Goal: Transaction & Acquisition: Obtain resource

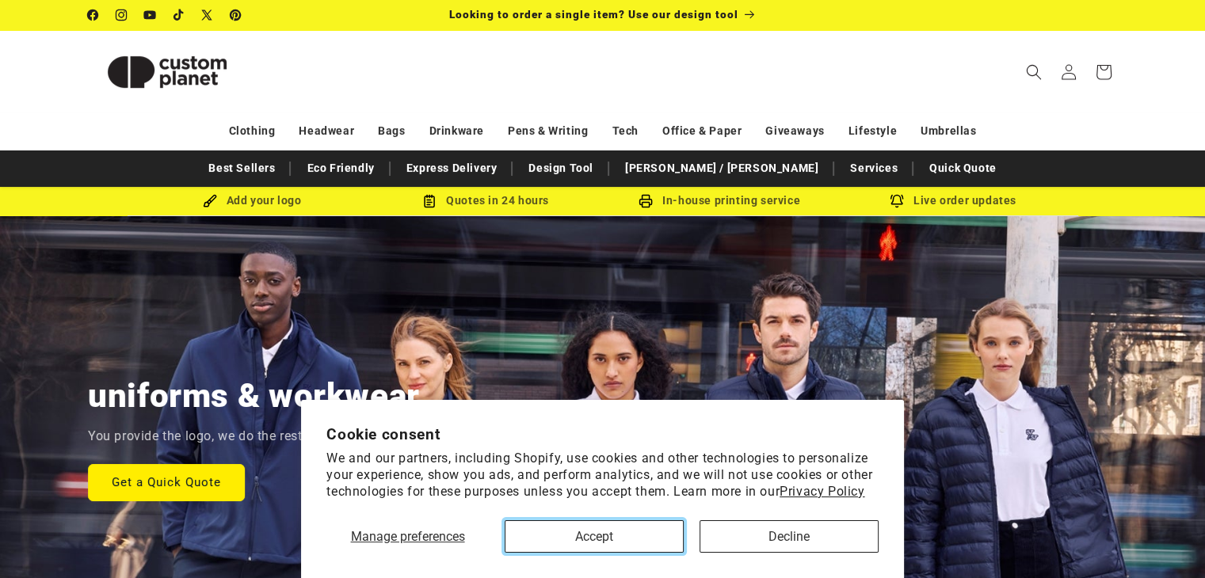
click at [640, 534] on button "Accept" at bounding box center [594, 536] width 179 height 32
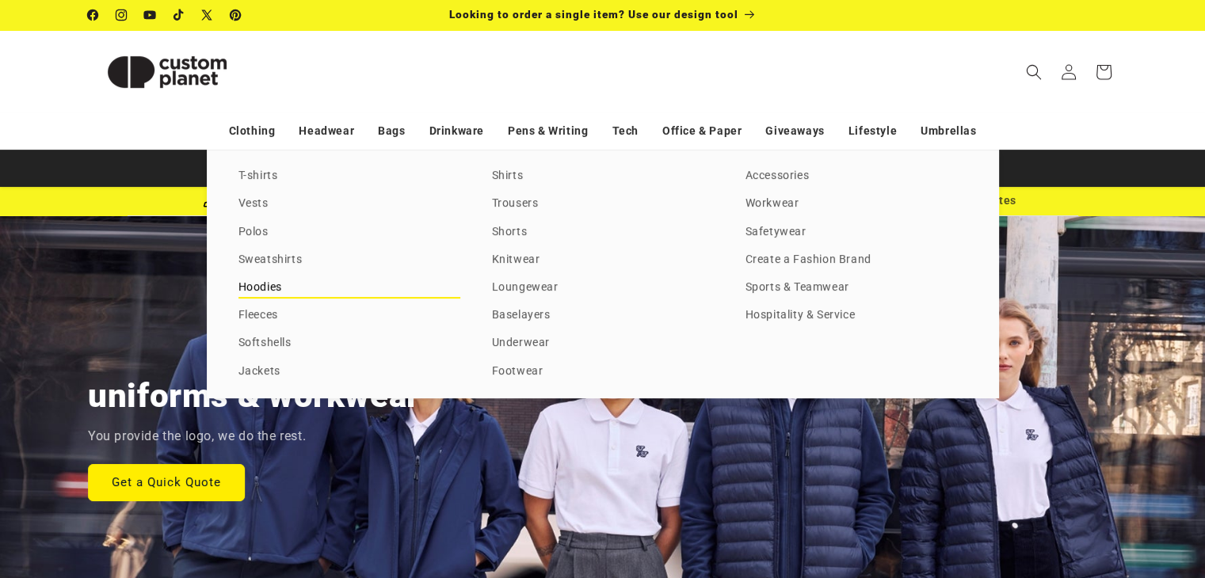
click at [274, 283] on link "Hoodies" at bounding box center [349, 287] width 222 height 21
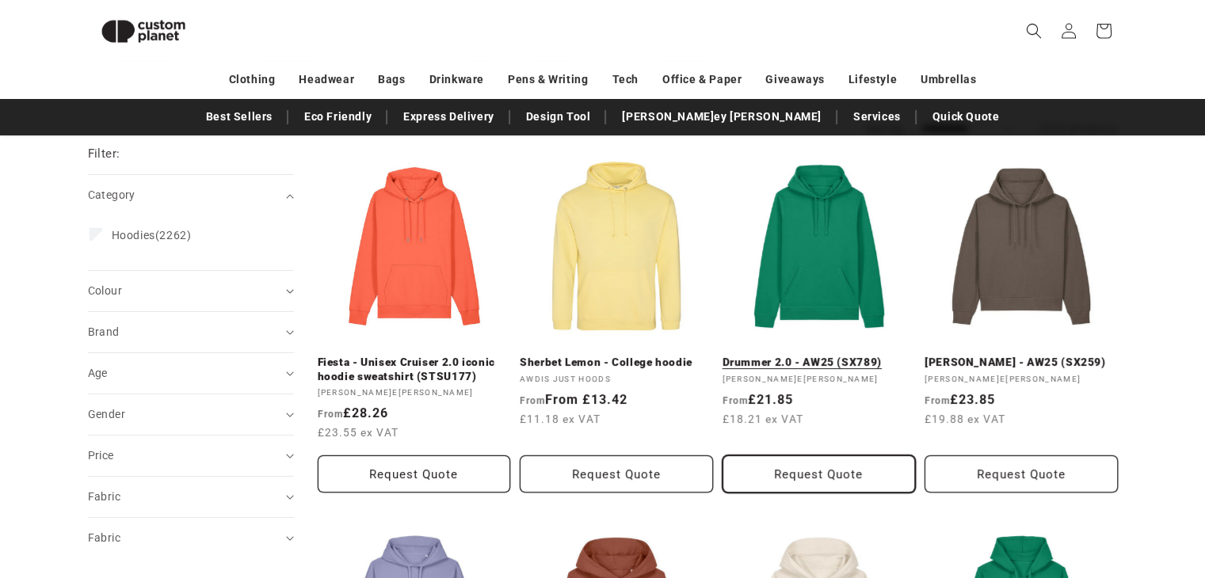
scroll to position [136, 0]
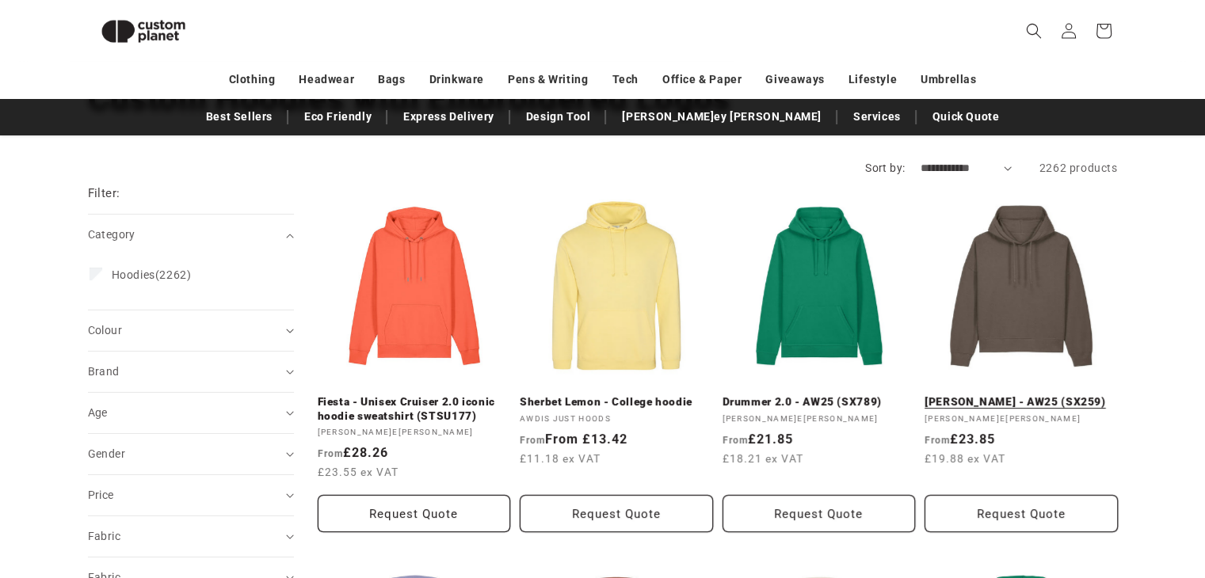
click at [1026, 395] on link "Stella Nora - AW25 (SX259)" at bounding box center [1020, 402] width 193 height 14
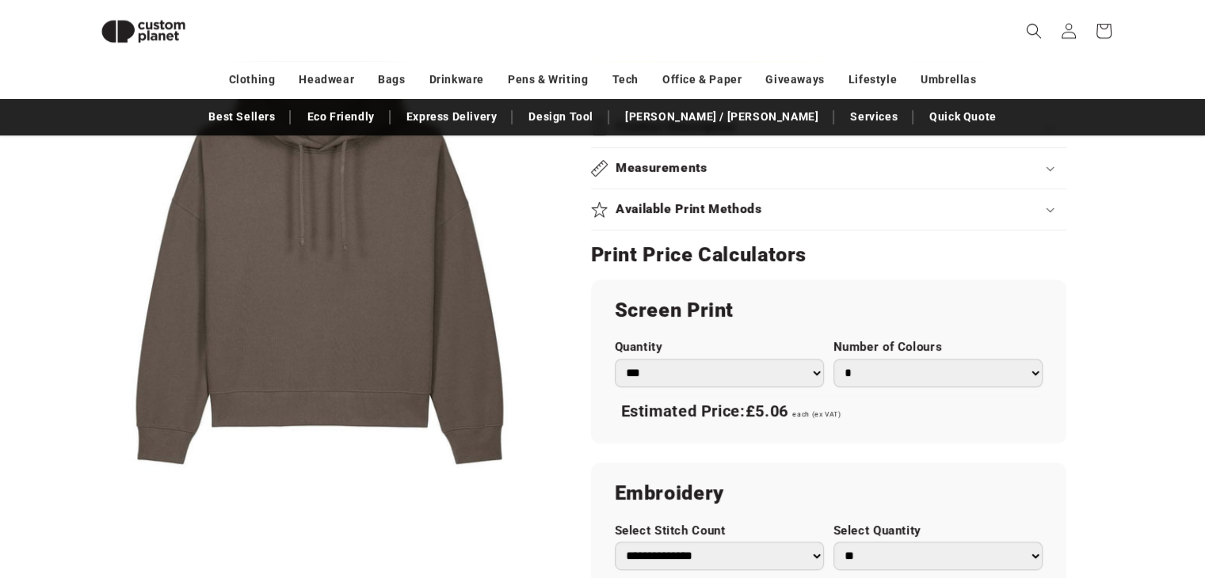
scroll to position [770, 0]
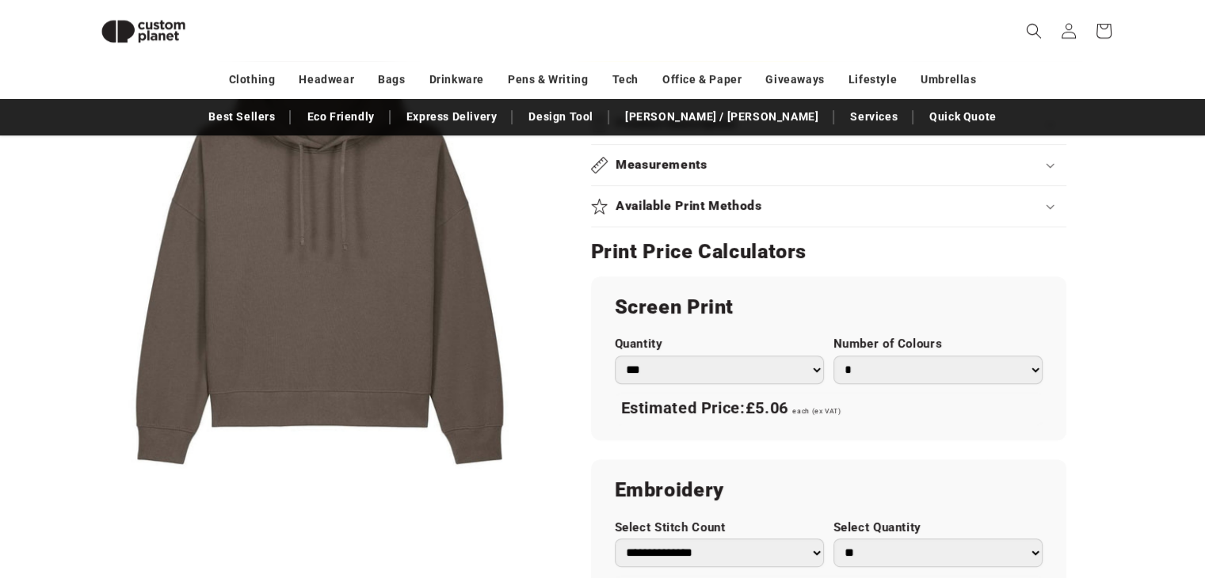
click at [814, 356] on select "*** *** *** **** **** **** ***** *****" at bounding box center [719, 370] width 209 height 29
select select "**"
click at [615, 356] on select "*** *** *** **** **** **** ***** *****" at bounding box center [719, 370] width 209 height 29
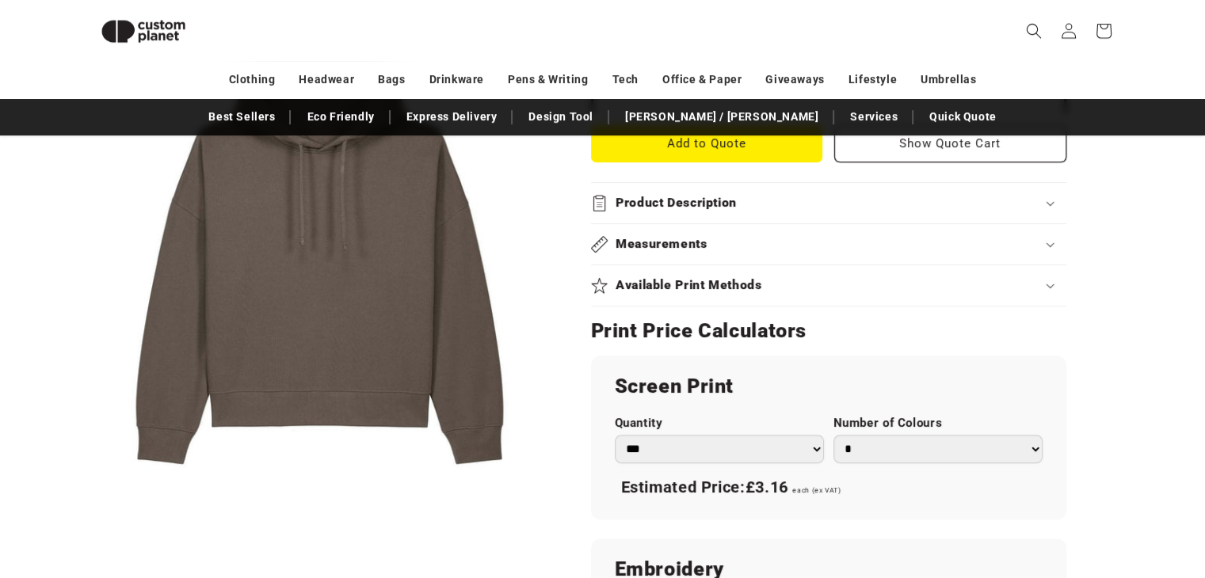
scroll to position [691, 0]
click at [912, 435] on select "* * * * * * *" at bounding box center [937, 449] width 209 height 29
click at [833, 435] on select "* * * * * * *" at bounding box center [937, 449] width 209 height 29
click at [897, 435] on select "* * * * * * *" at bounding box center [937, 449] width 209 height 29
click at [833, 435] on select "* * * * * * *" at bounding box center [937, 449] width 209 height 29
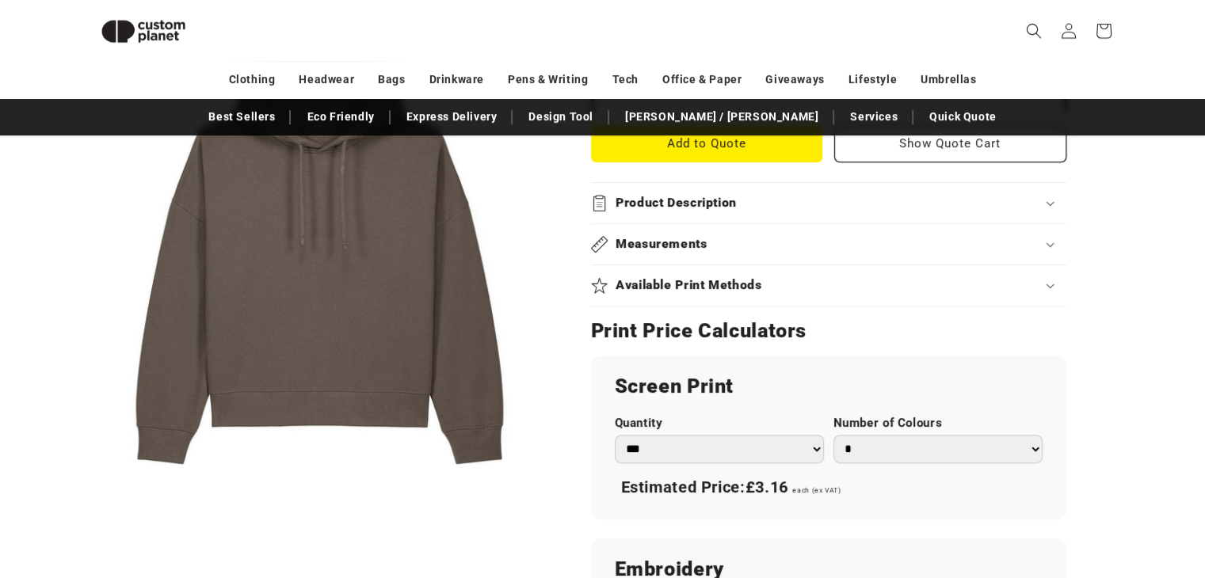
click at [874, 435] on select "* * * * * * *" at bounding box center [937, 449] width 209 height 29
select select "*"
click at [833, 435] on select "* * * * * * *" at bounding box center [937, 449] width 209 height 29
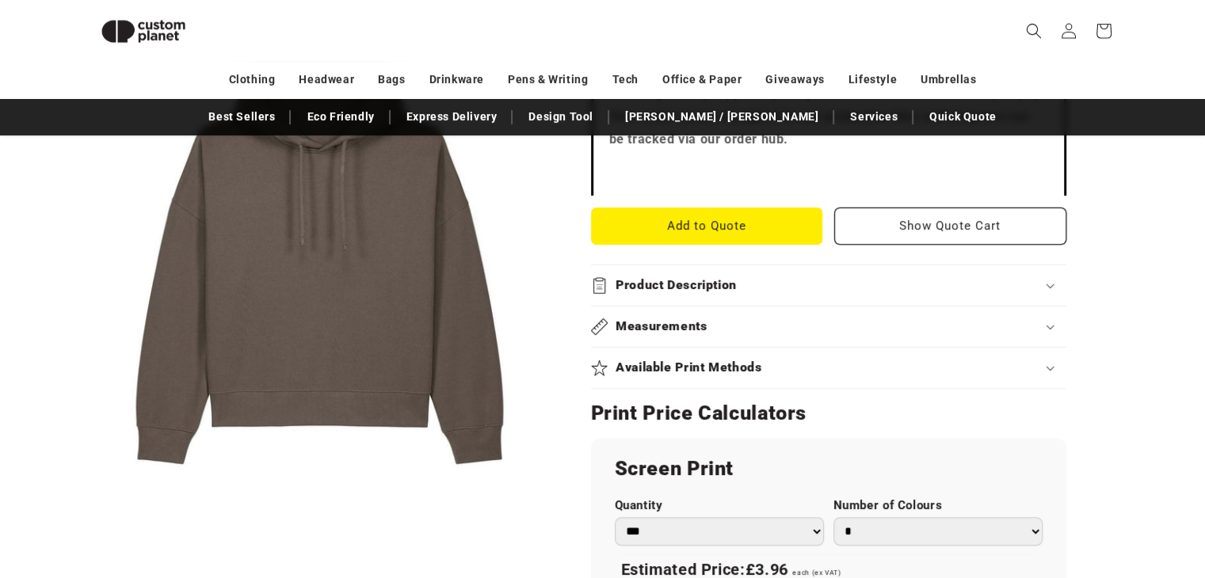
scroll to position [612, 0]
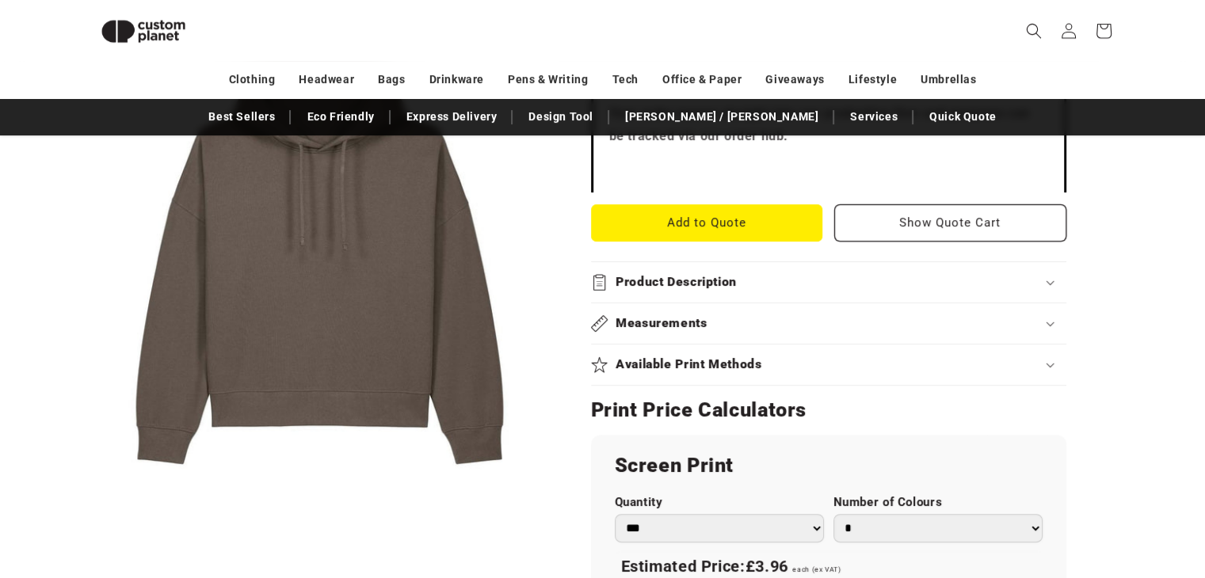
click at [1031, 274] on div "Product Description" at bounding box center [828, 282] width 475 height 17
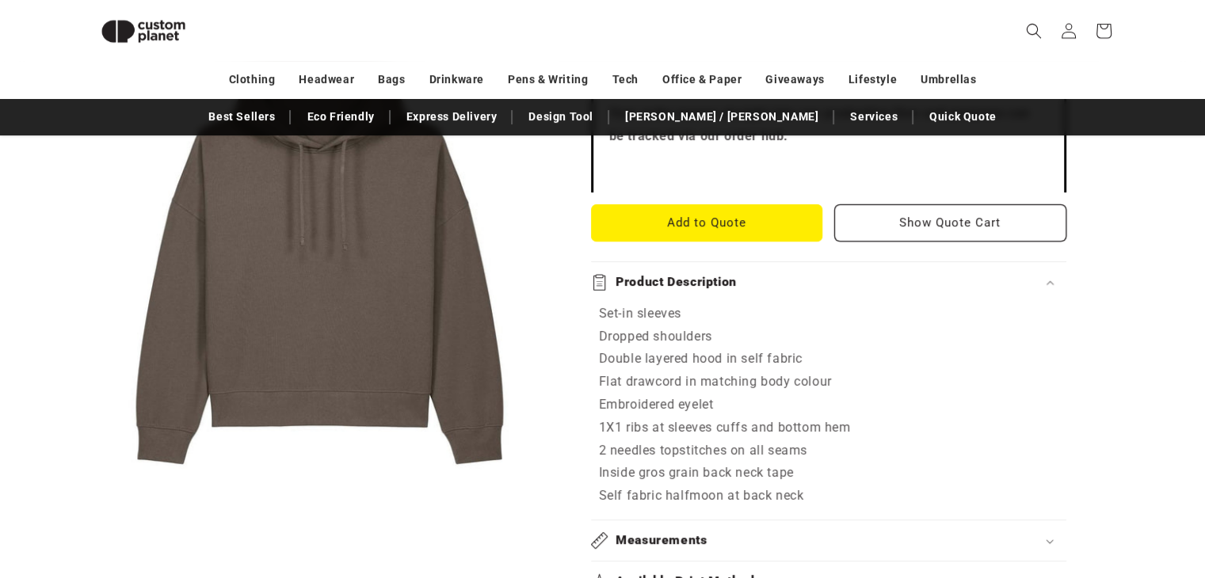
click at [1031, 274] on div "Product Description" at bounding box center [828, 282] width 475 height 17
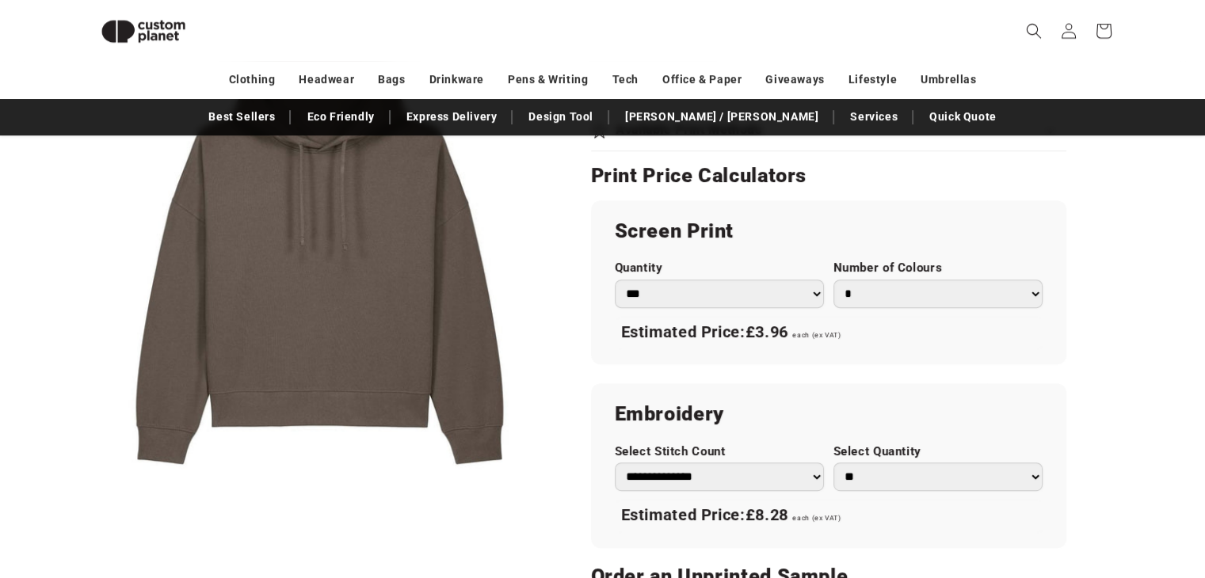
scroll to position [849, 0]
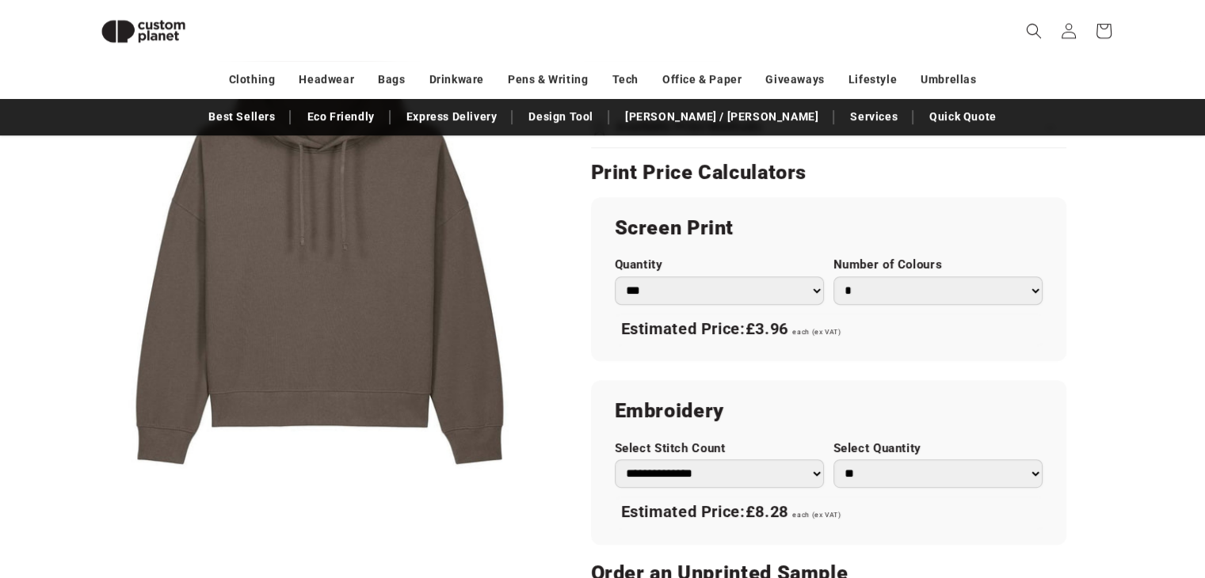
click at [802, 276] on select "*** *** *** **** **** **** ***** *****" at bounding box center [719, 290] width 209 height 29
click at [615, 276] on select "*** *** *** **** **** **** ***** *****" at bounding box center [719, 290] width 209 height 29
click at [784, 261] on div "Screen Print Quantity *** *** *** **** **** **** ***** ***** Number of Colours …" at bounding box center [828, 279] width 475 height 164
click at [801, 276] on select "*** *** *** **** **** **** ***** *****" at bounding box center [719, 290] width 209 height 29
click at [615, 276] on select "*** *** *** **** **** **** ***** *****" at bounding box center [719, 290] width 209 height 29
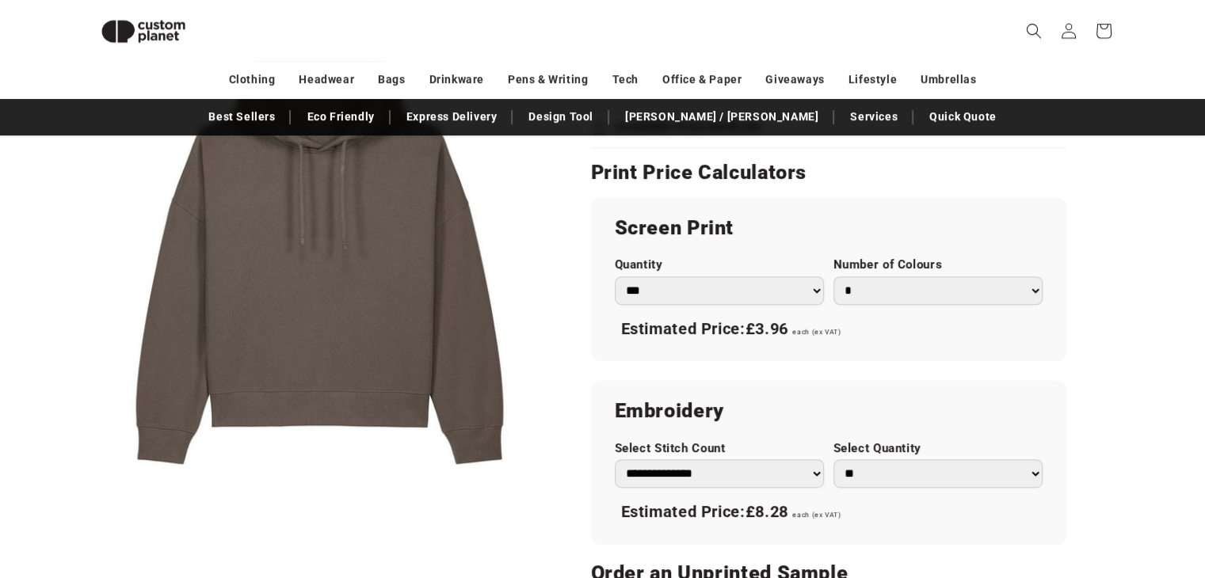
click at [782, 276] on select "*** *** *** **** **** **** ***** *****" at bounding box center [719, 290] width 209 height 29
select select "**"
click at [615, 276] on select "*** *** *** **** **** **** ***** *****" at bounding box center [719, 290] width 209 height 29
click at [878, 276] on select "* * * * * * *" at bounding box center [937, 290] width 209 height 29
click at [833, 276] on select "* * * * * * *" at bounding box center [937, 290] width 209 height 29
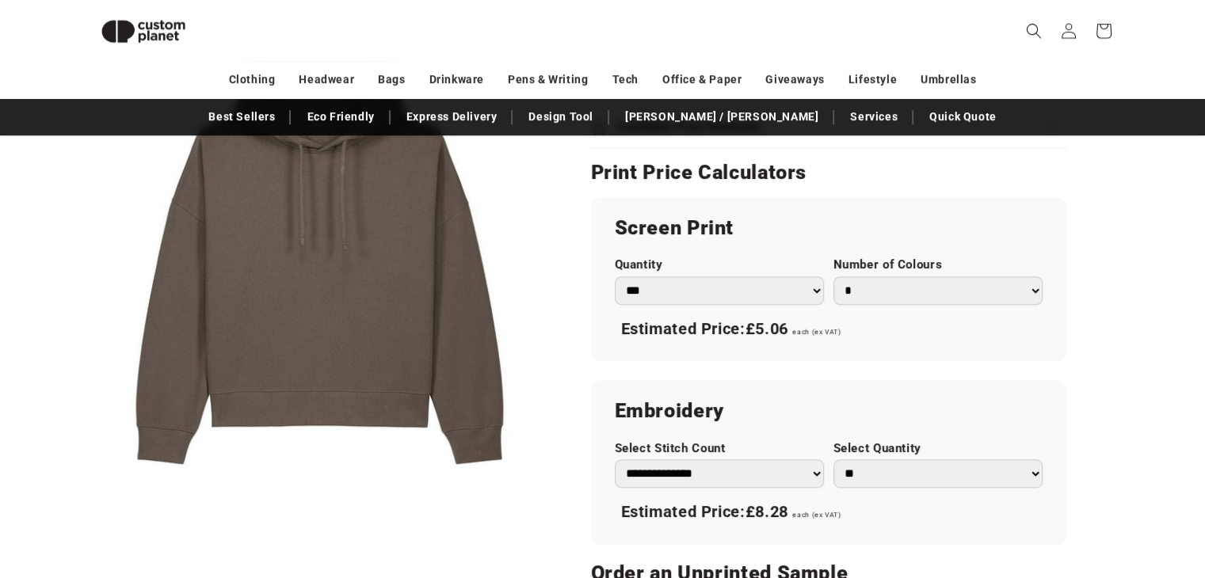
click at [913, 276] on select "* * * * * * *" at bounding box center [937, 290] width 209 height 29
select select "*"
click at [833, 276] on select "* * * * * * *" at bounding box center [937, 290] width 209 height 29
click at [788, 276] on select "*** *** *** **** **** **** ***** *****" at bounding box center [719, 290] width 209 height 29
click at [615, 276] on select "*** *** *** **** **** **** ***** *****" at bounding box center [719, 290] width 209 height 29
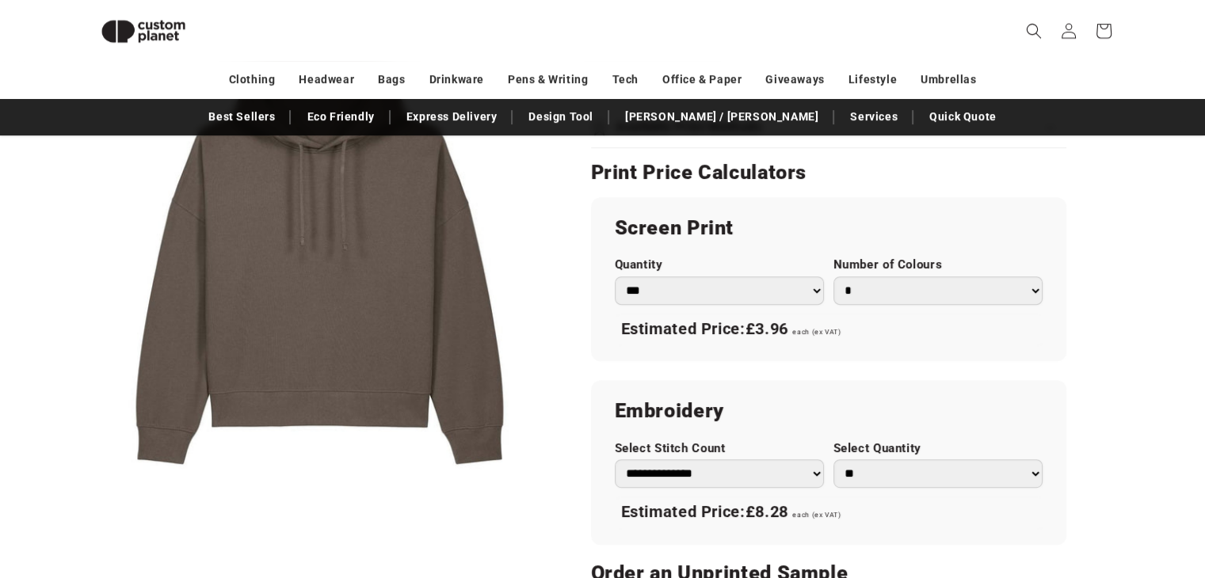
click at [798, 276] on select "*** *** *** **** **** **** ***** *****" at bounding box center [719, 290] width 209 height 29
select select "**"
click at [615, 276] on select "*** *** *** **** **** **** ***** *****" at bounding box center [719, 290] width 209 height 29
click at [895, 313] on div "Estimated Price: £8.91 each (ex VAT)" at bounding box center [829, 329] width 428 height 33
click at [813, 459] on select "**********" at bounding box center [719, 473] width 209 height 29
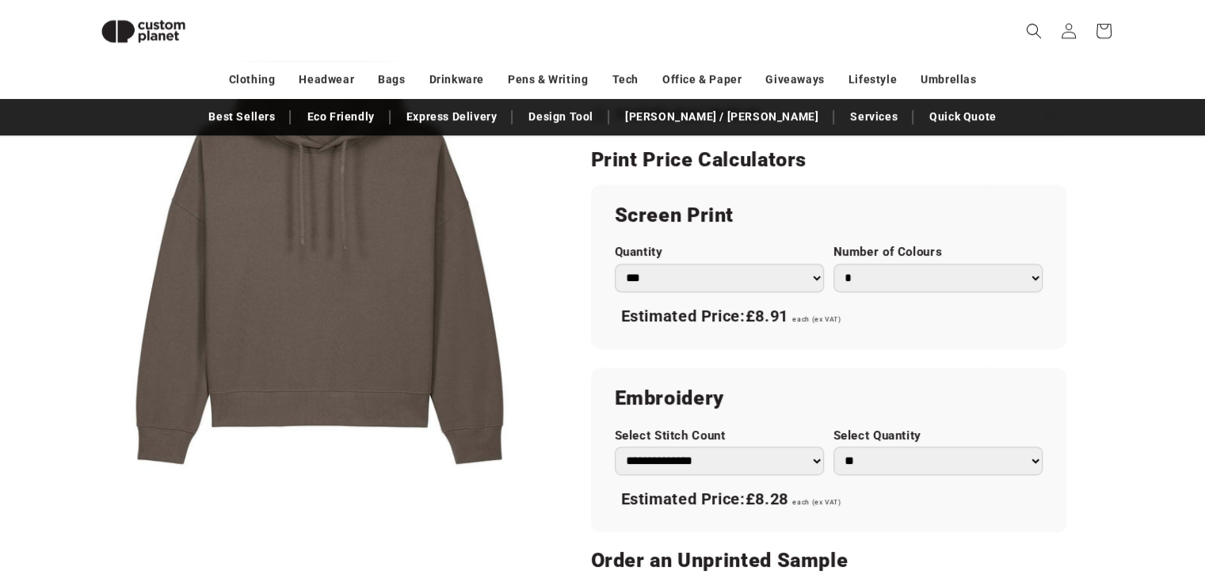
scroll to position [928, 0]
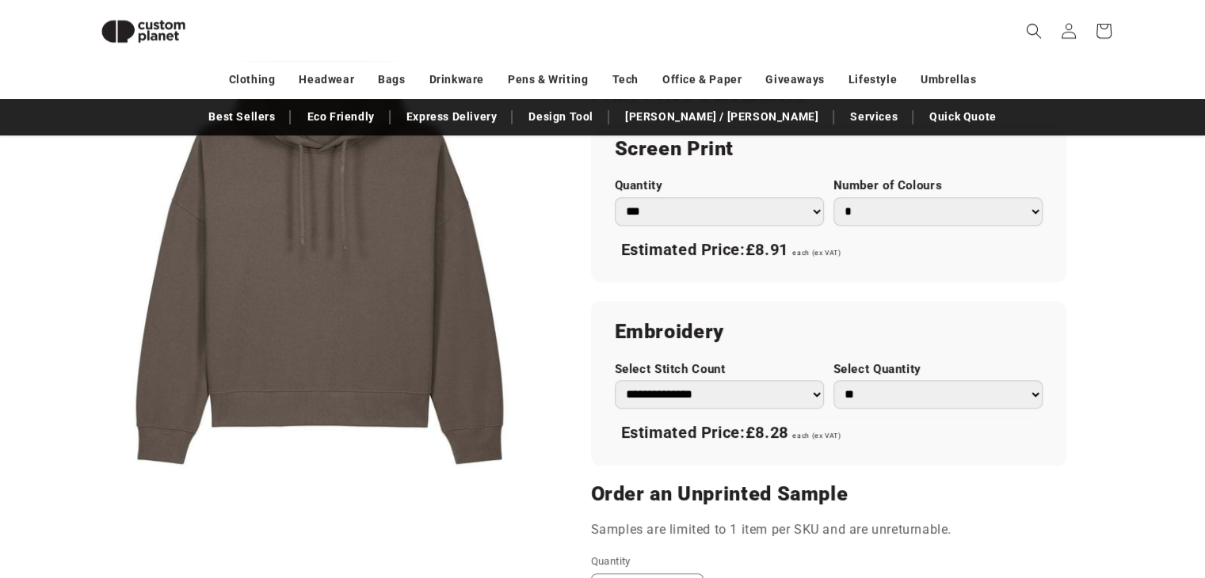
click at [1003, 380] on select "** ** *** *** *** **** **** ****" at bounding box center [937, 394] width 209 height 29
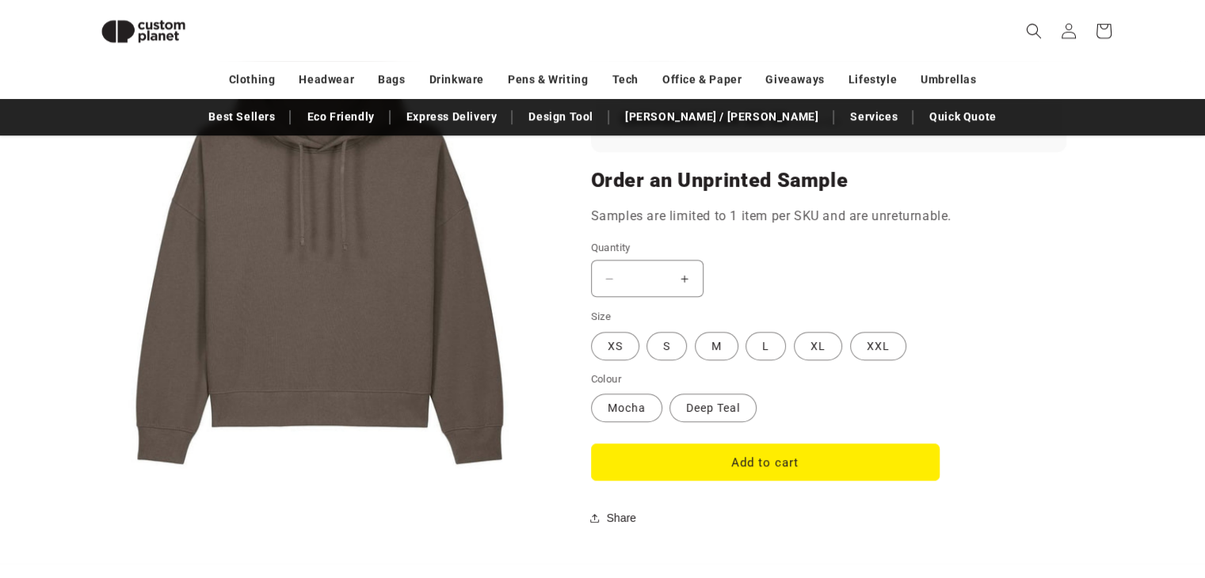
scroll to position [1245, 0]
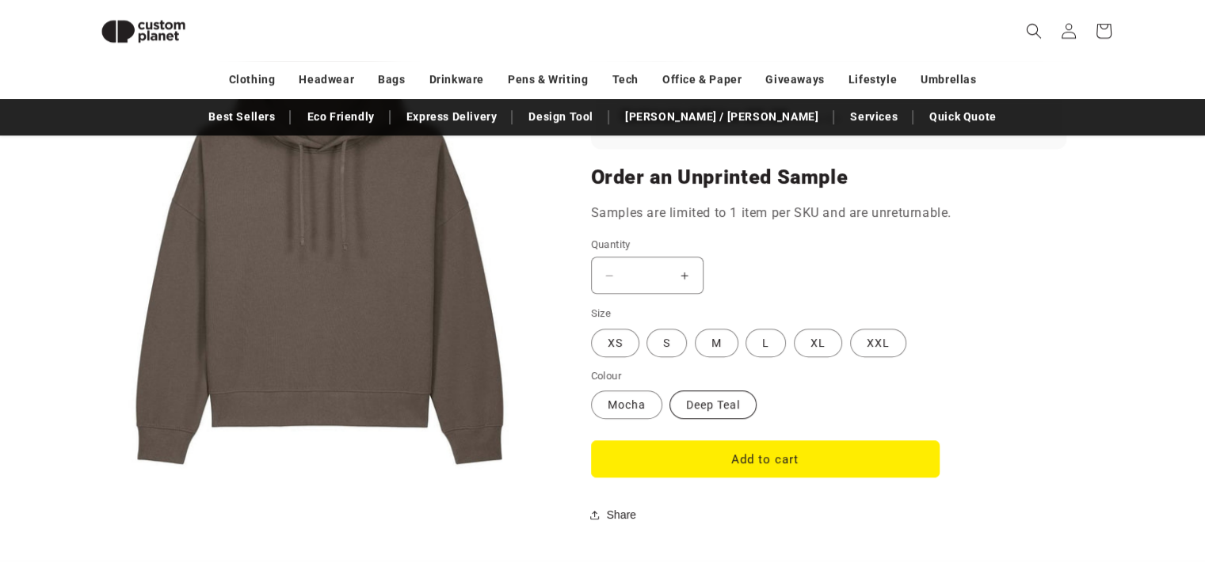
click at [719, 391] on label "Deep Teal Variant sold out or unavailable" at bounding box center [712, 405] width 87 height 29
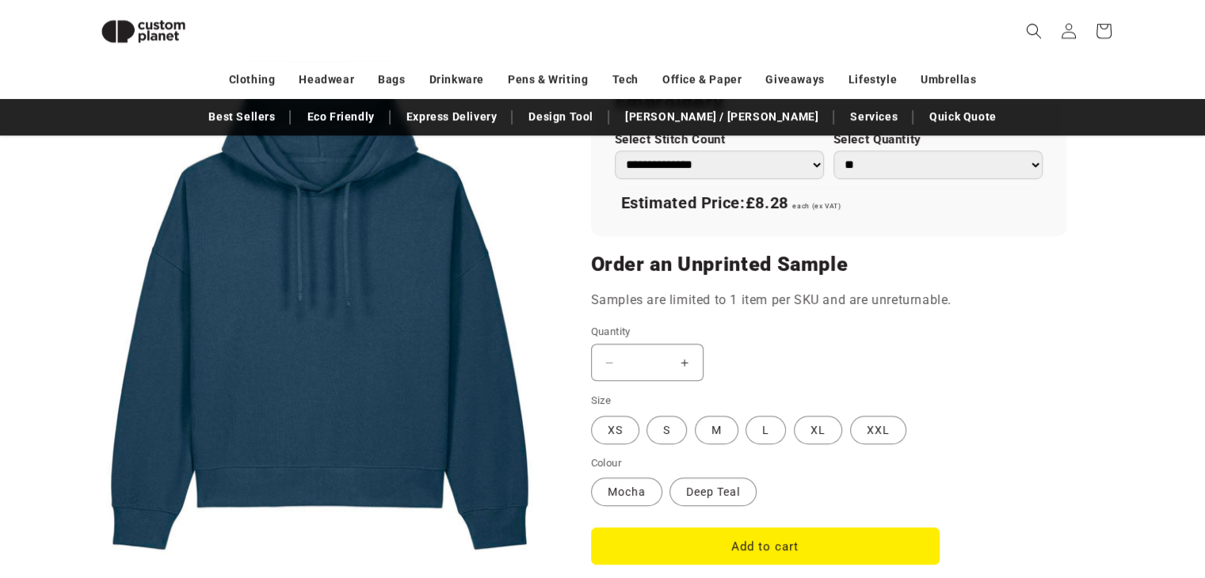
scroll to position [1153, 0]
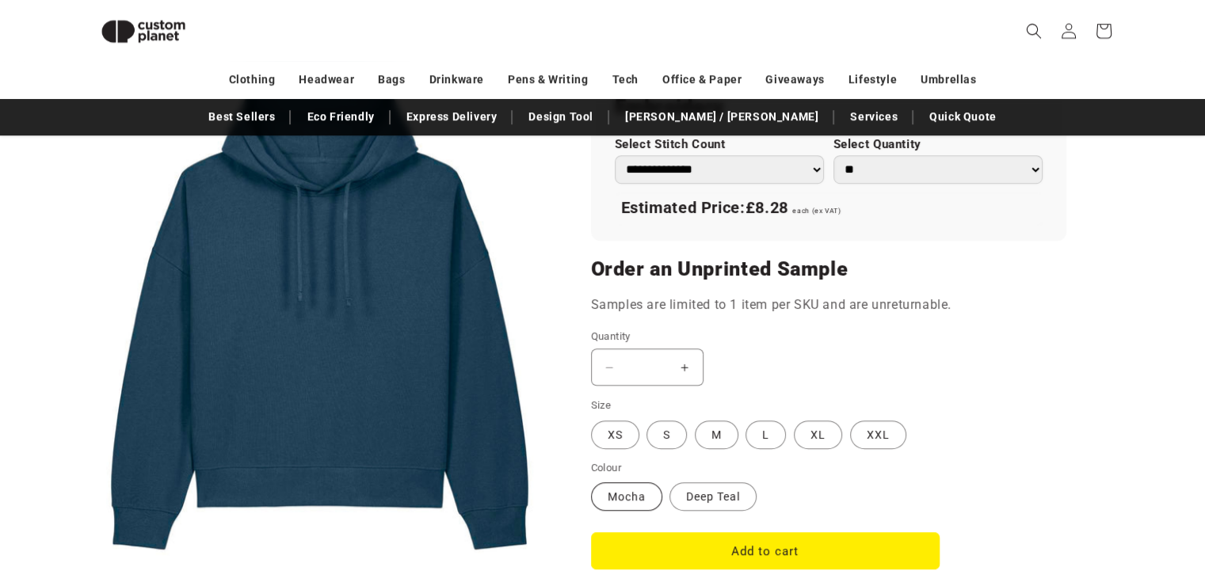
click at [635, 482] on label "Mocha Variant sold out or unavailable" at bounding box center [626, 496] width 71 height 29
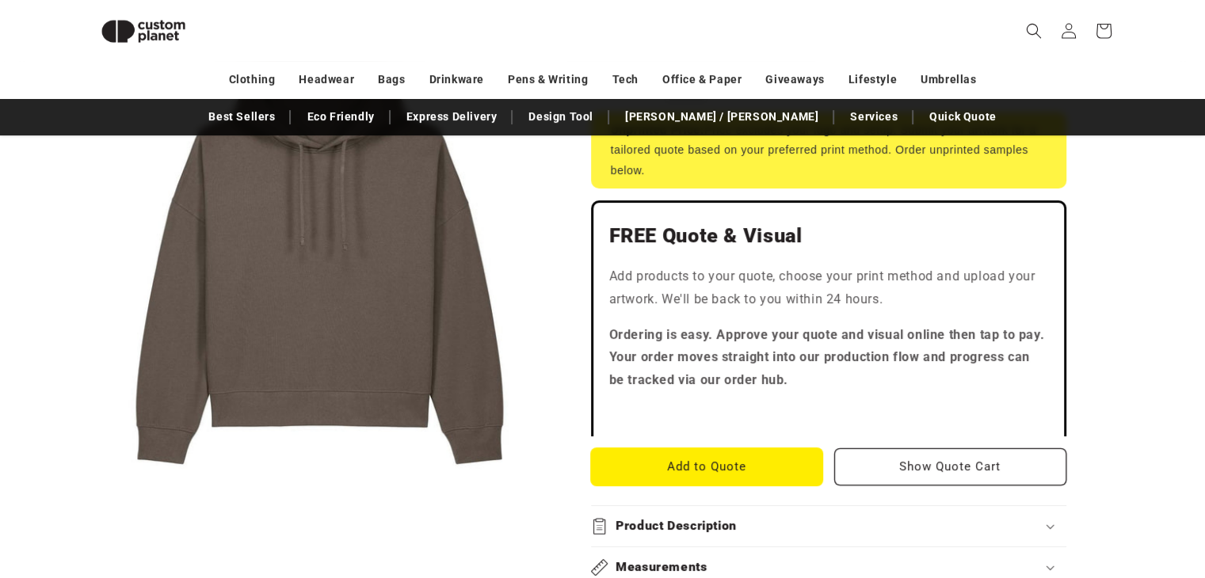
scroll to position [361, 0]
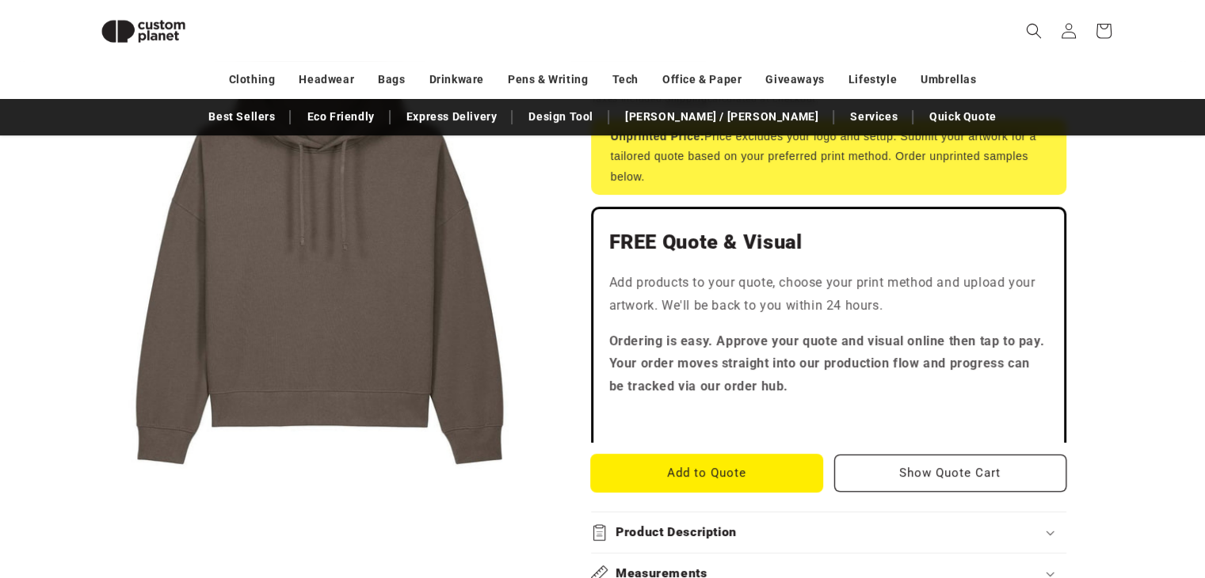
click at [729, 455] on button "Add to Quote" at bounding box center [707, 473] width 232 height 37
click at [746, 455] on button "Add to Quote" at bounding box center [707, 473] width 232 height 37
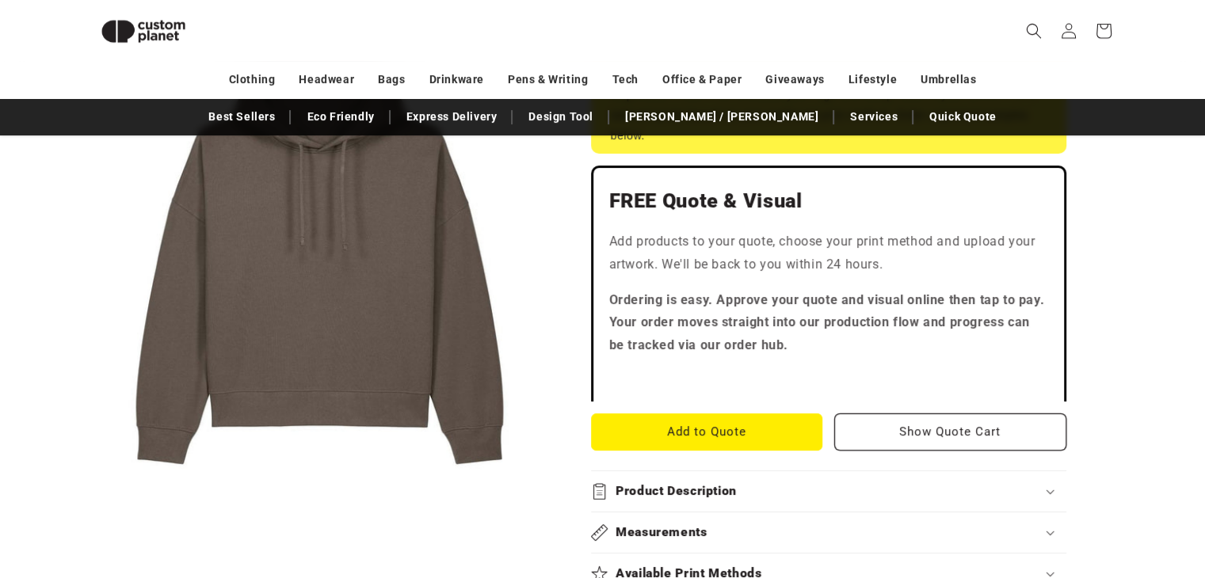
scroll to position [440, 0]
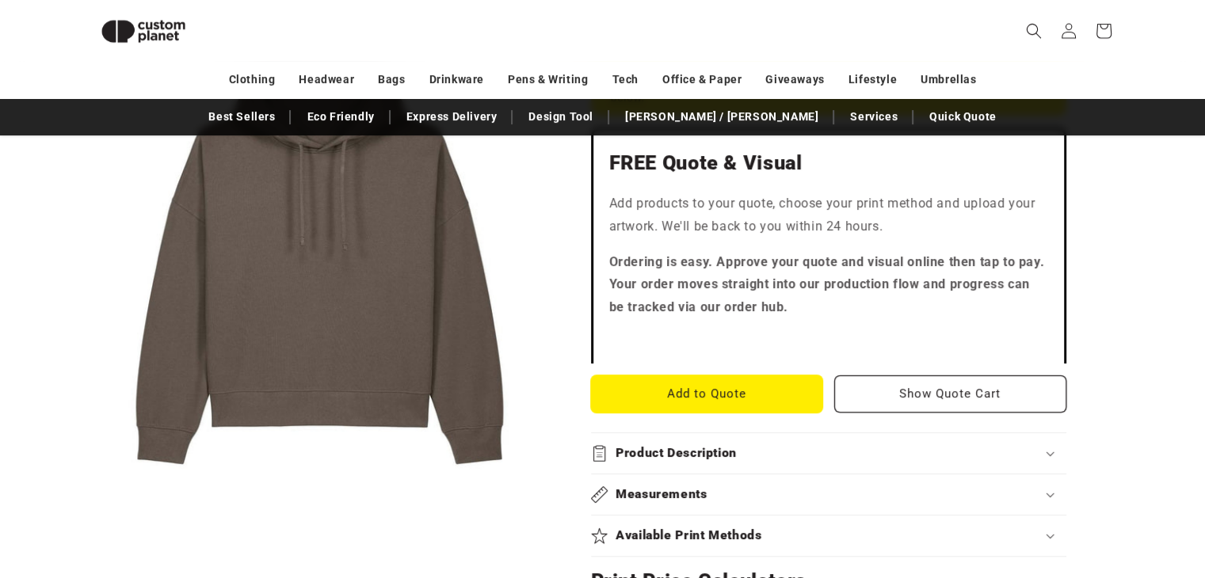
click at [769, 375] on button "Add to Quote" at bounding box center [707, 393] width 232 height 37
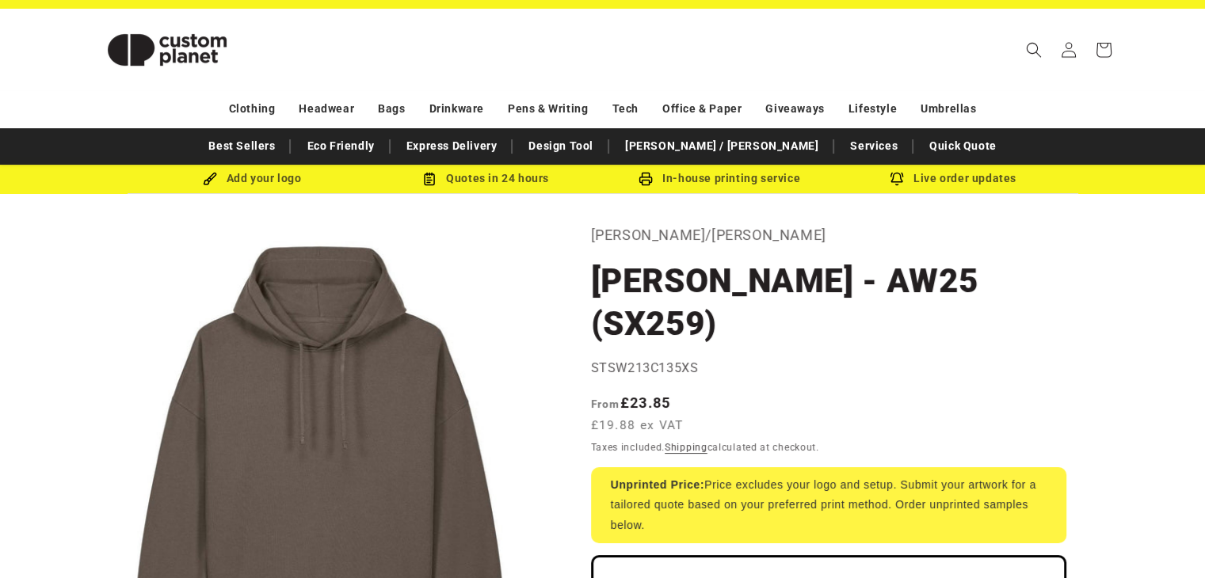
scroll to position [0, 0]
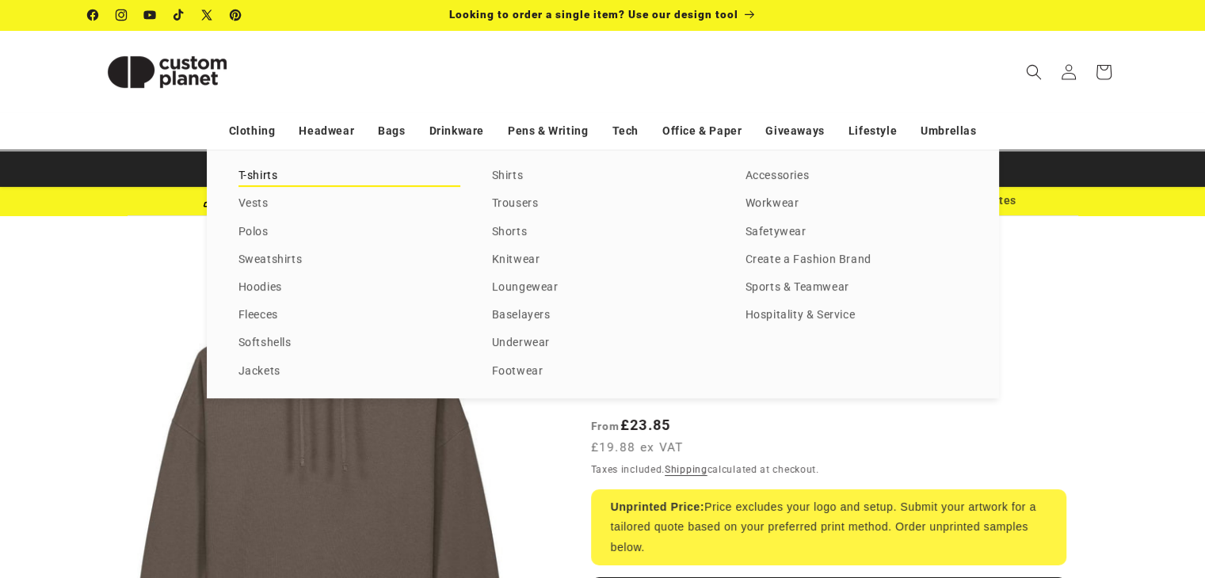
click at [263, 173] on link "T-shirts" at bounding box center [349, 176] width 222 height 21
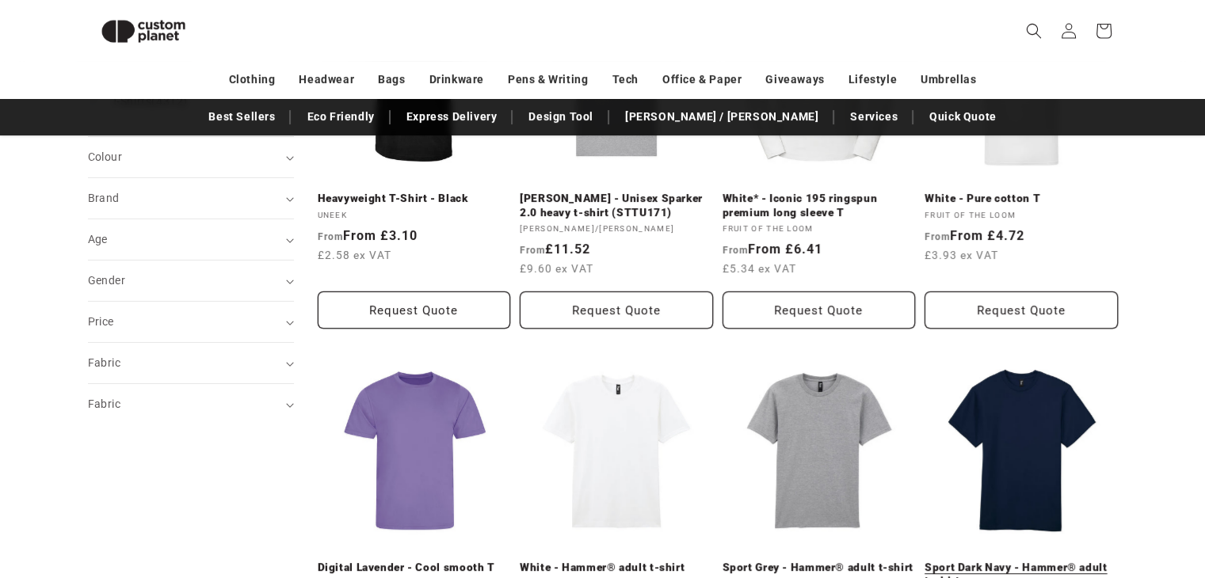
scroll to position [301, 0]
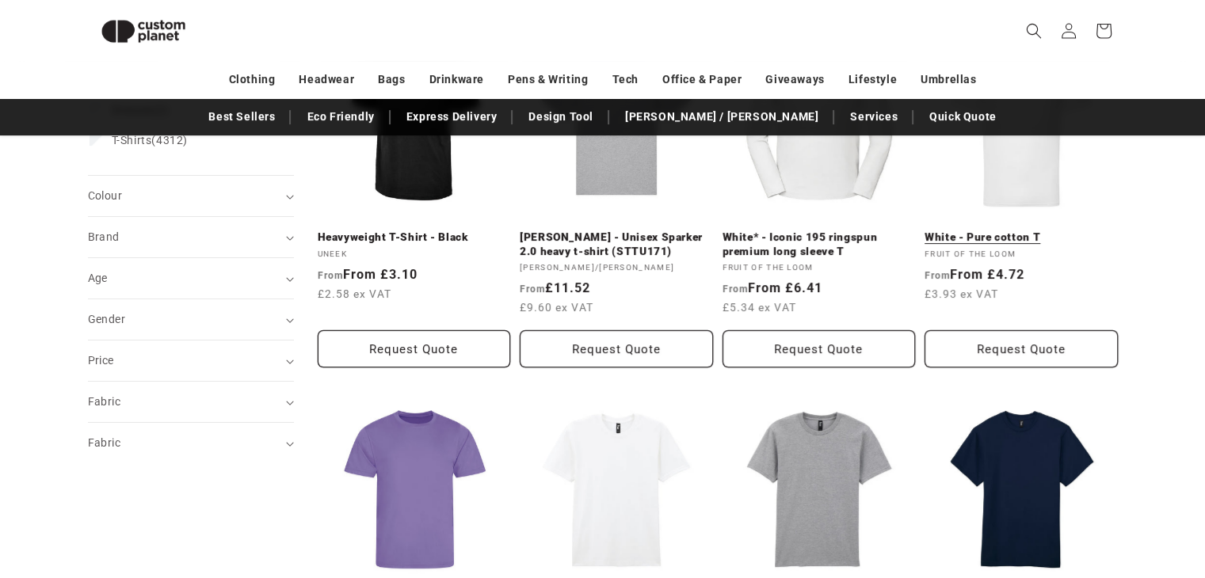
click at [992, 238] on link "White - Pure cotton T" at bounding box center [1020, 238] width 193 height 14
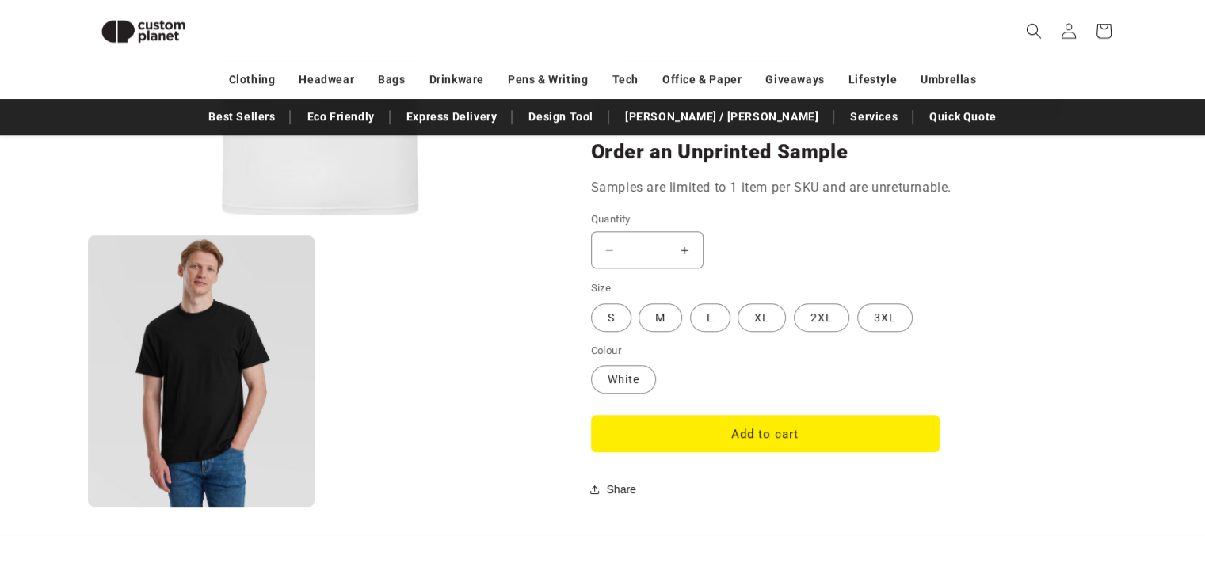
scroll to position [1008, 0]
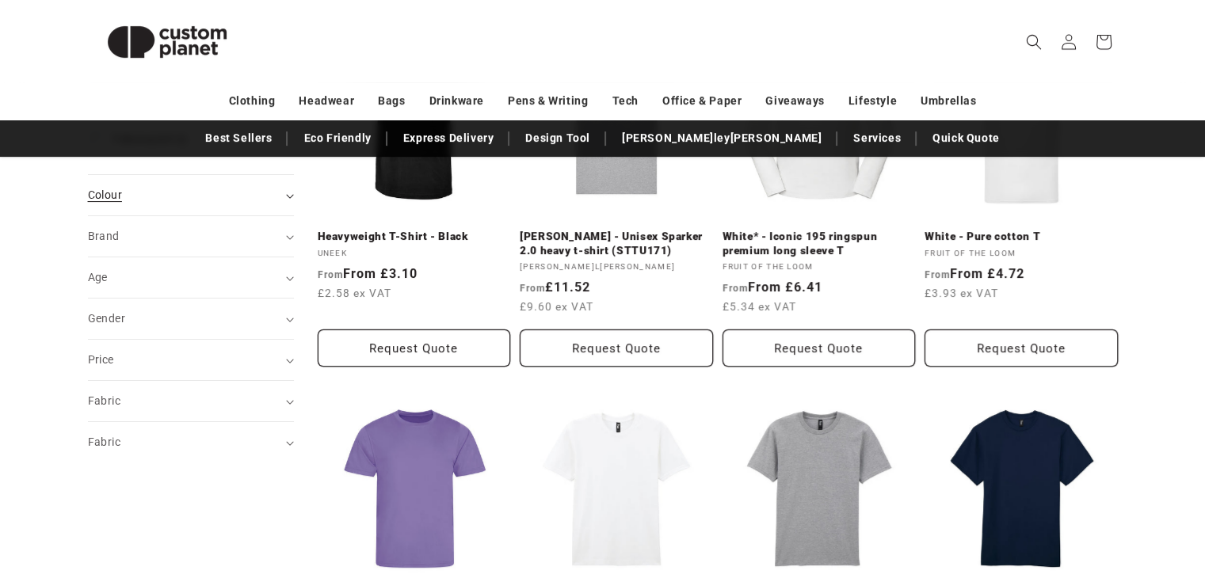
click at [289, 192] on div "Filter: Remove all Category (0) Category Dresses (2) Dresses (2 products) T-Shi…" at bounding box center [191, 241] width 206 height 444
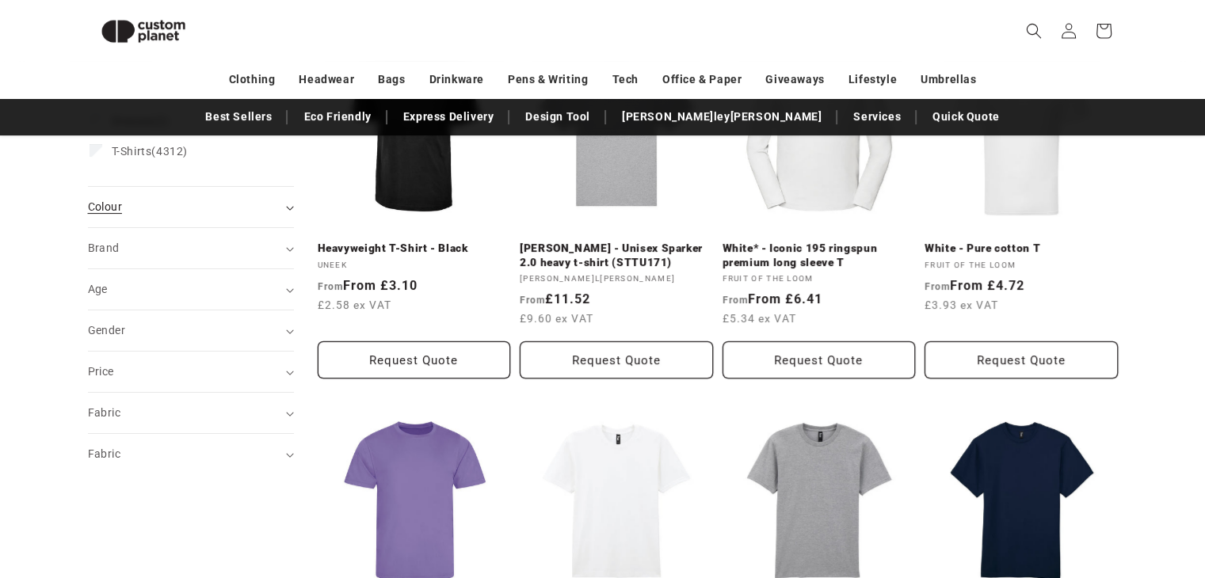
scroll to position [280, 0]
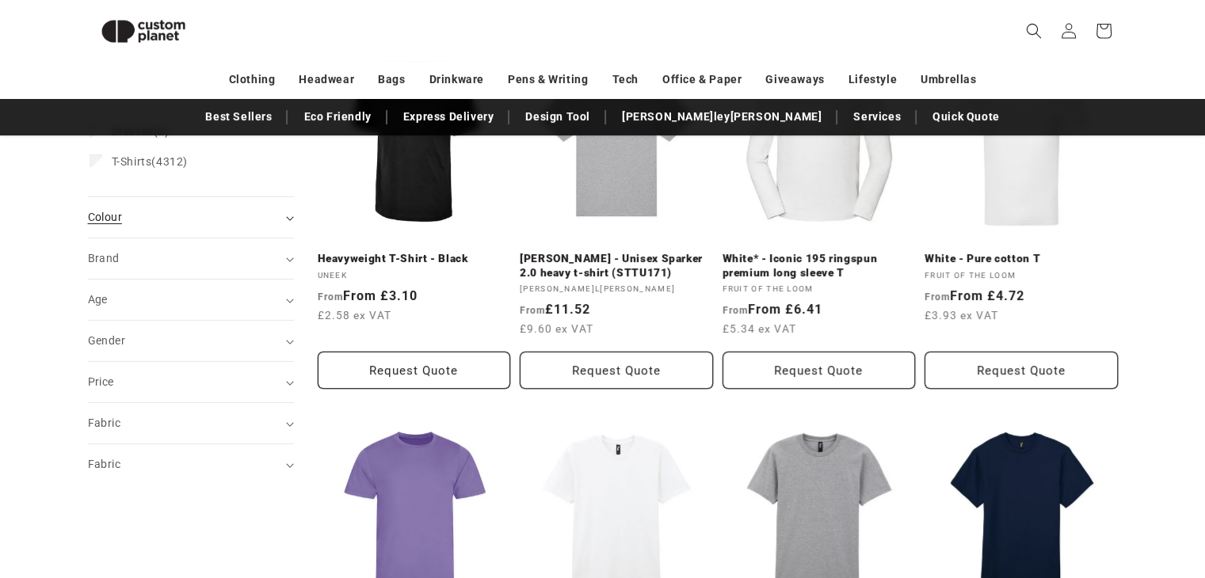
click at [288, 222] on summary "Colour (0)" at bounding box center [191, 217] width 206 height 40
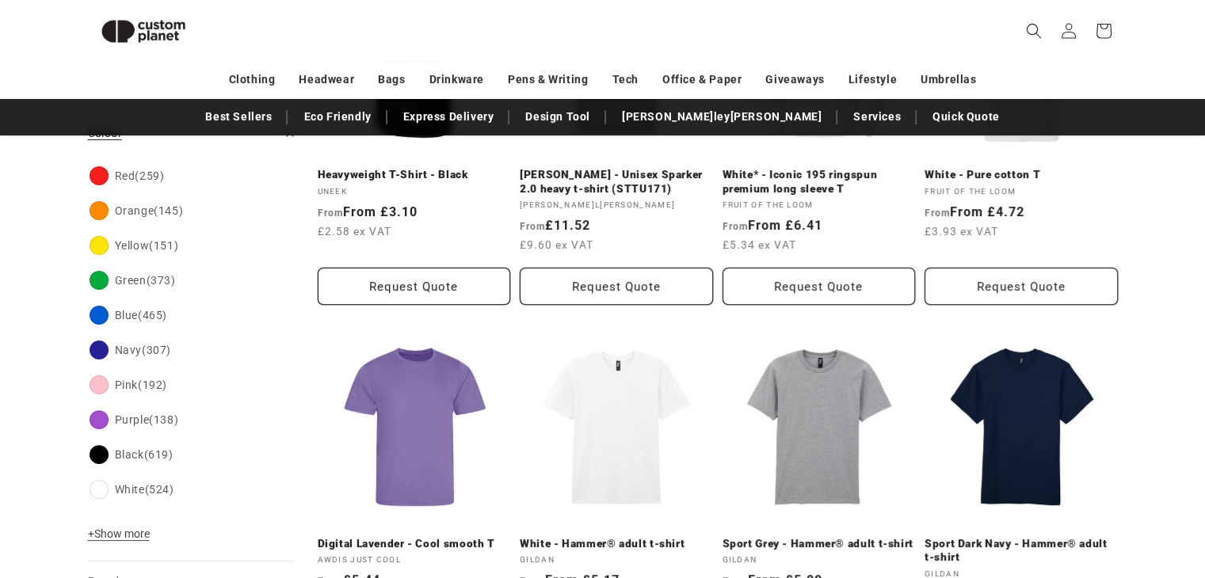
scroll to position [438, 0]
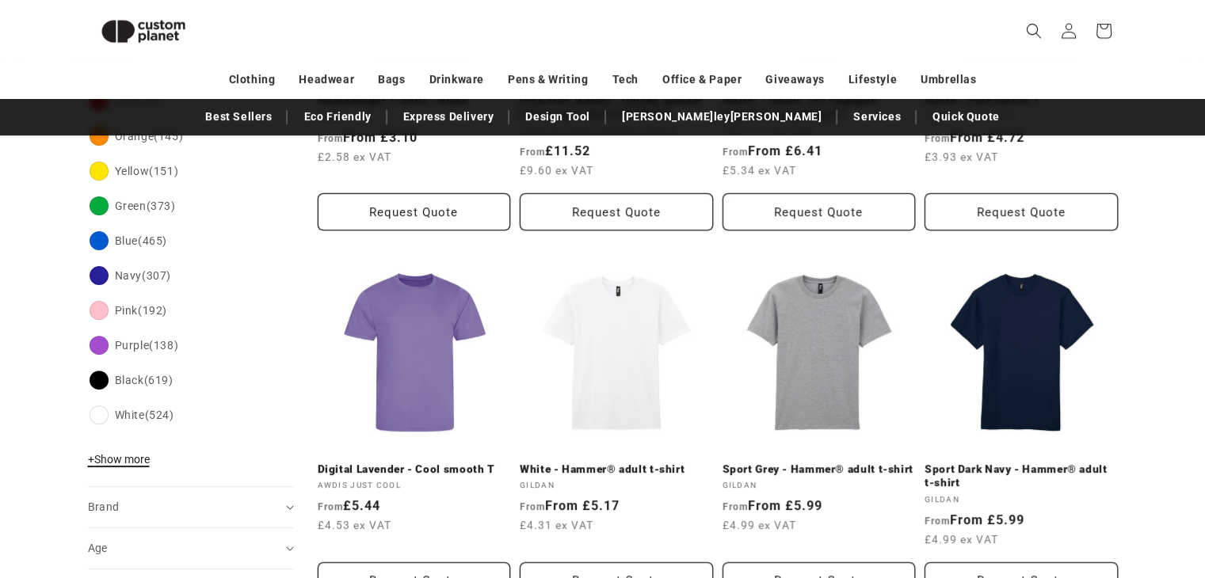
click at [129, 454] on span "+ Show more" at bounding box center [119, 459] width 62 height 13
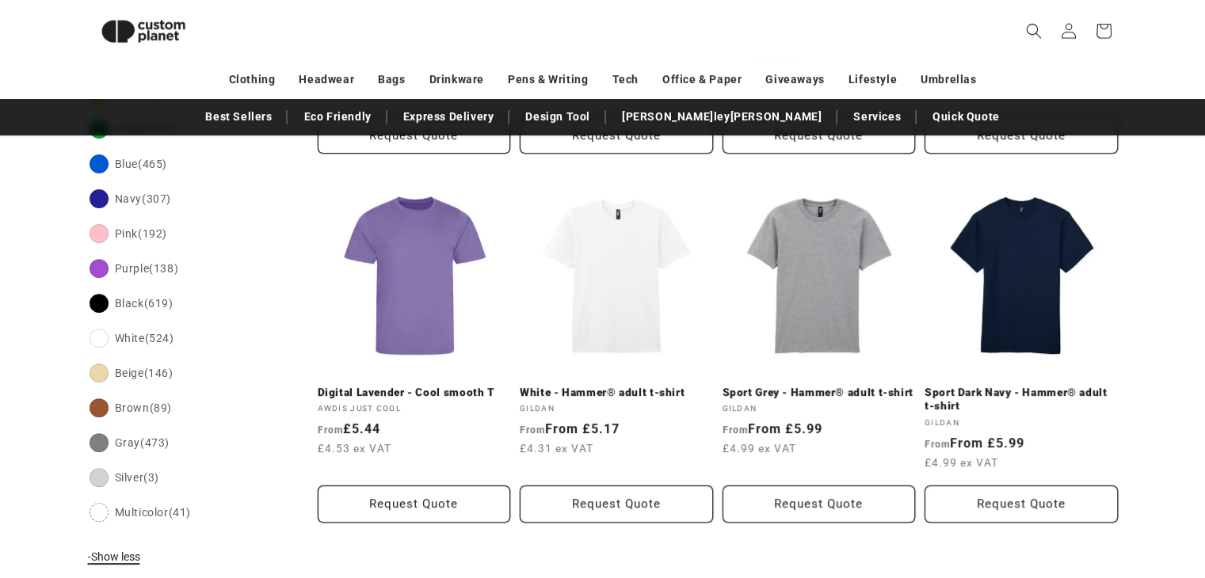
scroll to position [517, 0]
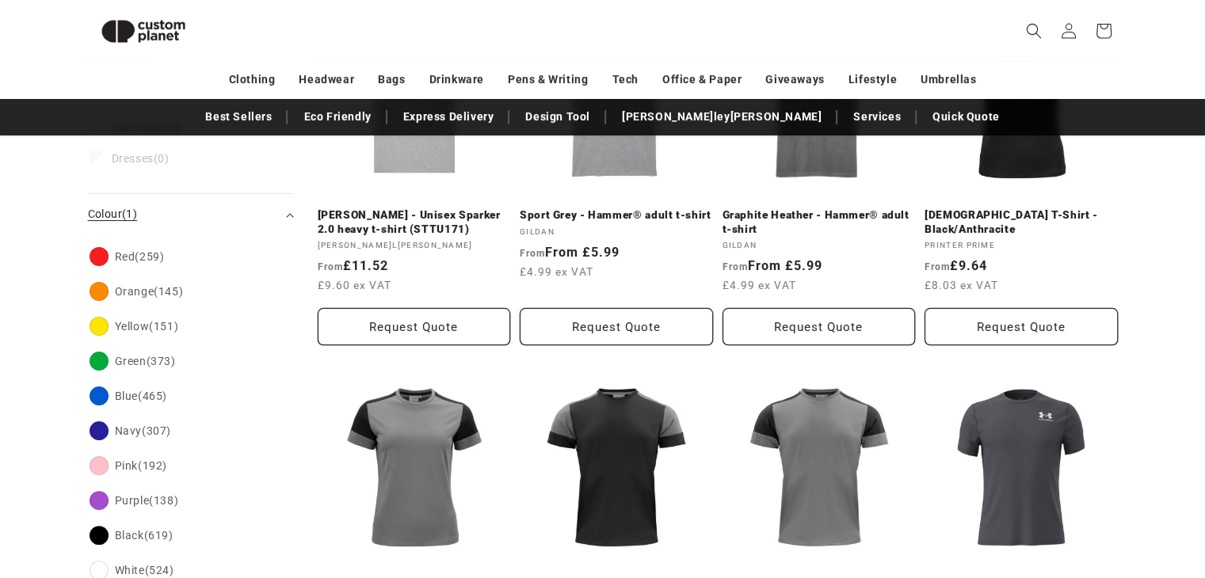
scroll to position [327, 0]
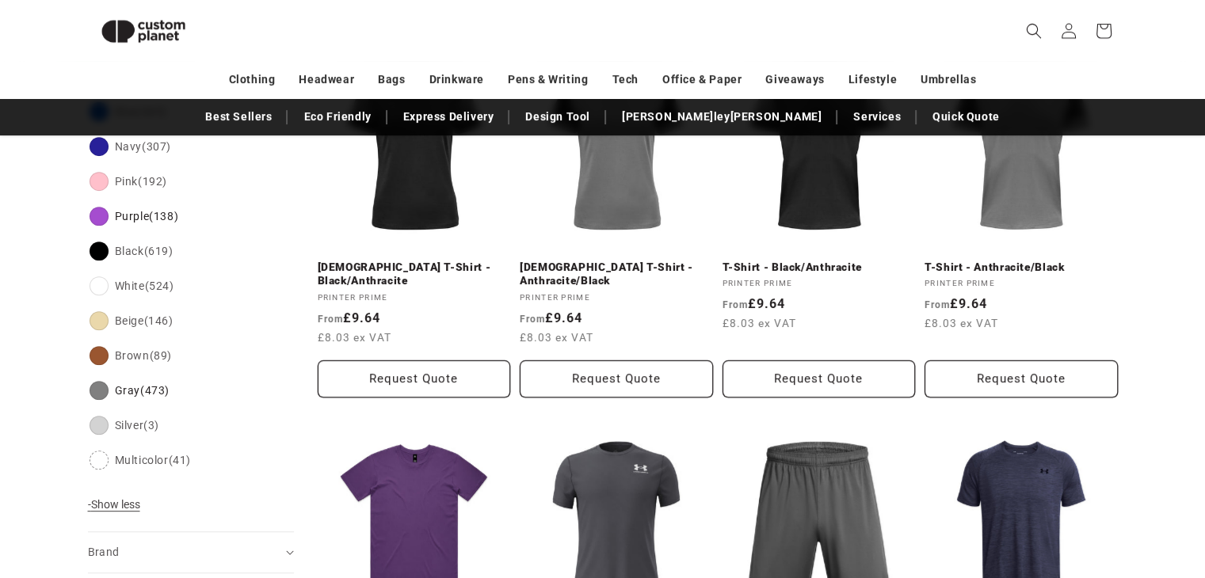
scroll to position [644, 0]
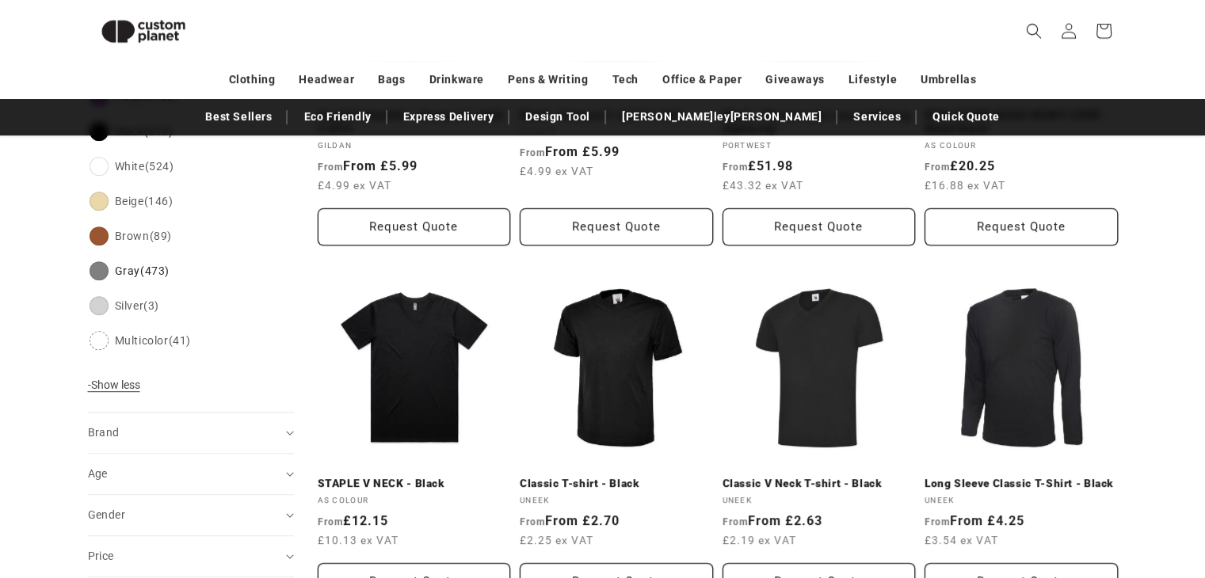
scroll to position [788, 0]
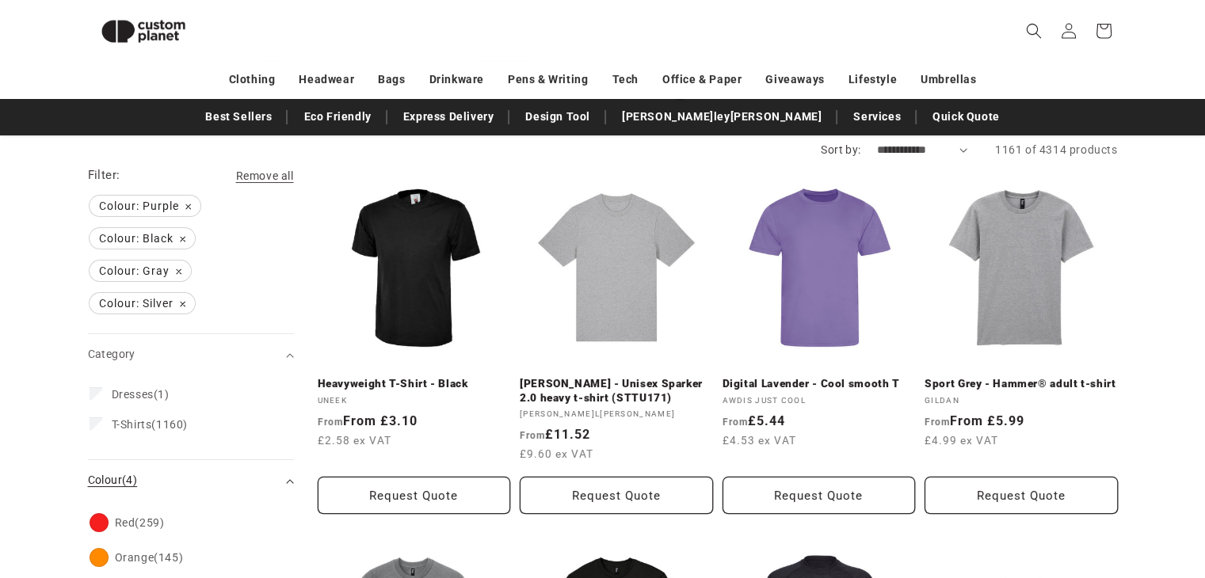
scroll to position [187, 0]
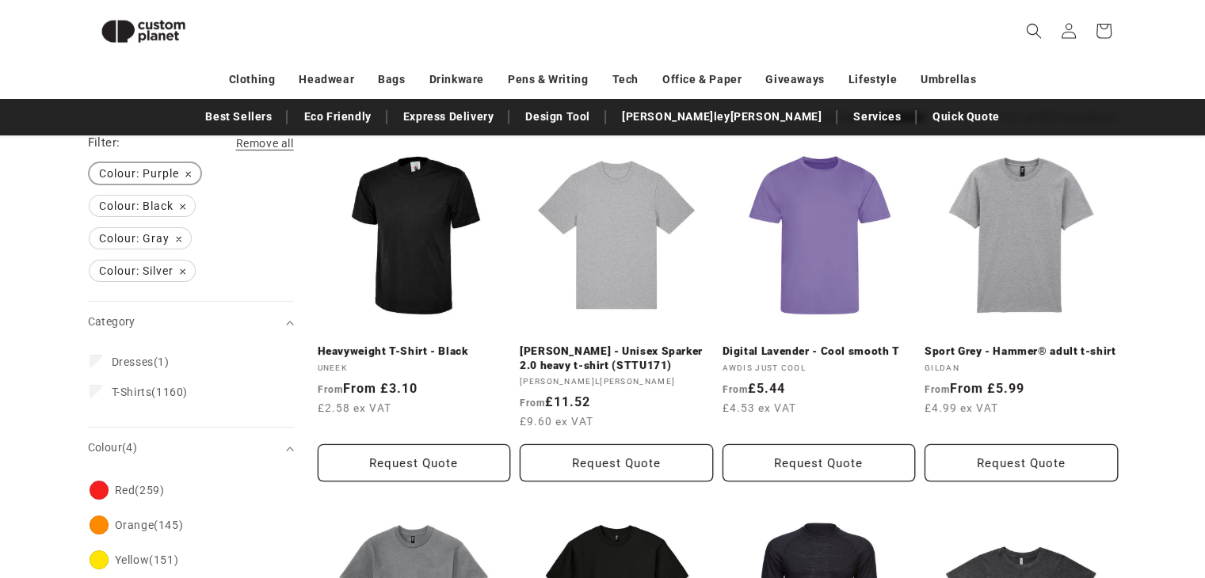
click at [189, 180] on span "Colour: Purple Remove filter" at bounding box center [145, 173] width 111 height 21
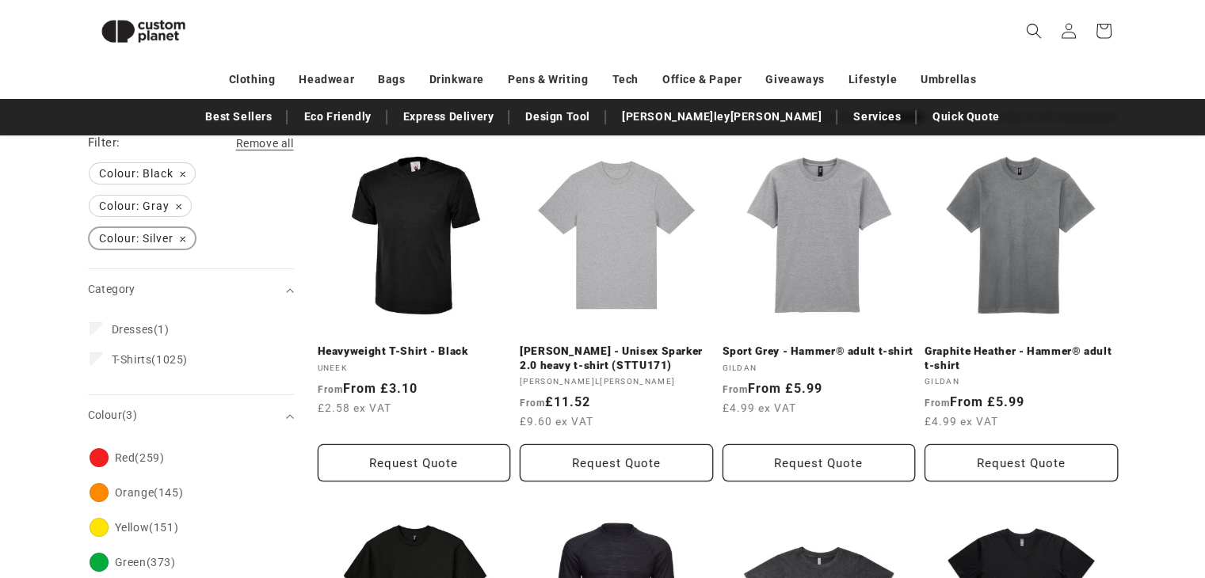
click at [185, 234] on span "Colour: Silver Remove filter" at bounding box center [142, 238] width 105 height 21
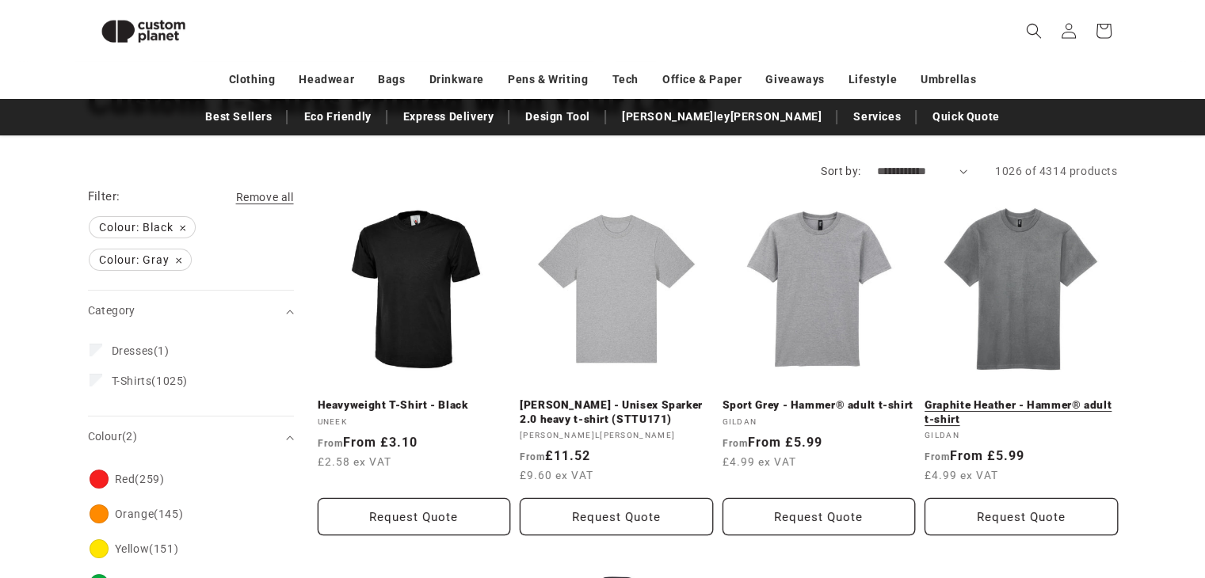
scroll to position [137, 0]
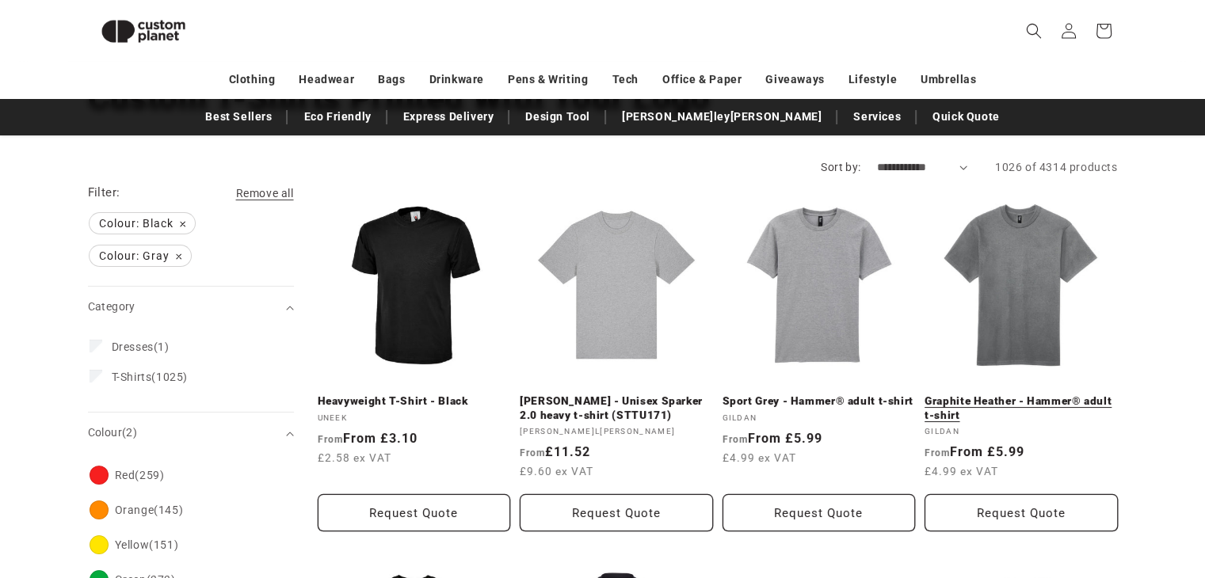
click at [942, 396] on link "Graphite Heather - Hammer® adult t-shirt" at bounding box center [1020, 408] width 193 height 28
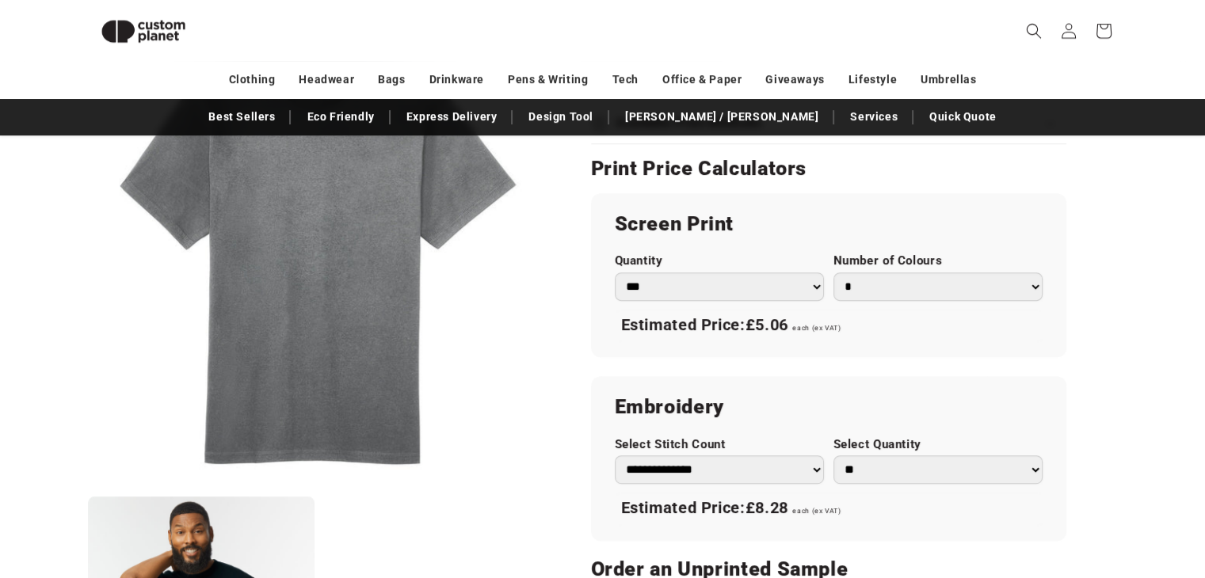
scroll to position [849, 0]
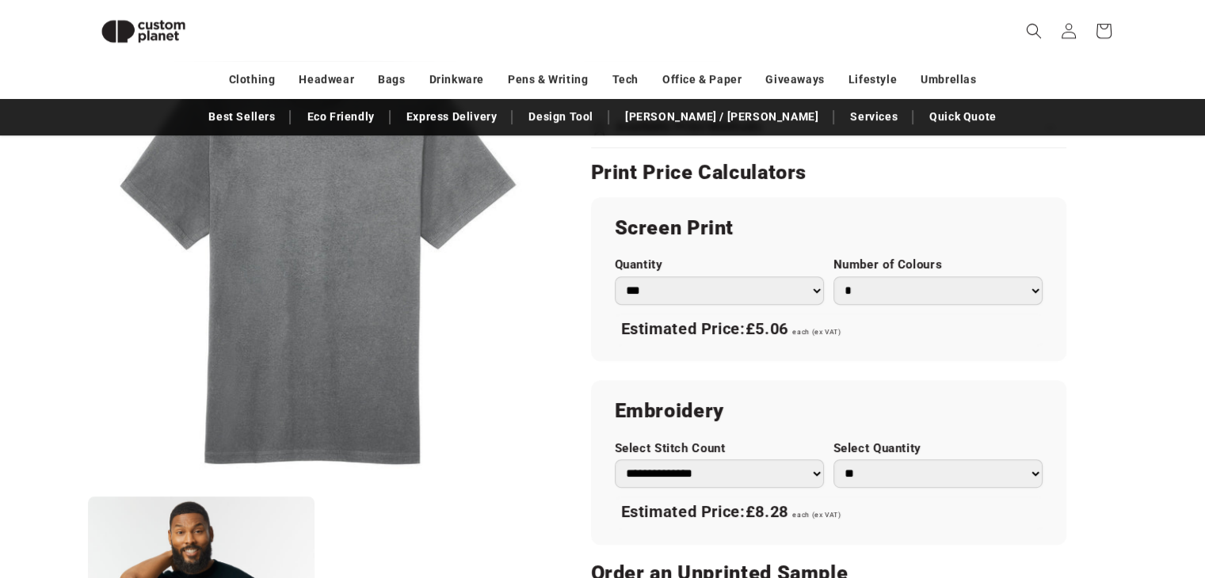
click at [802, 286] on select "*** *** *** **** **** **** ***** *****" at bounding box center [719, 290] width 209 height 29
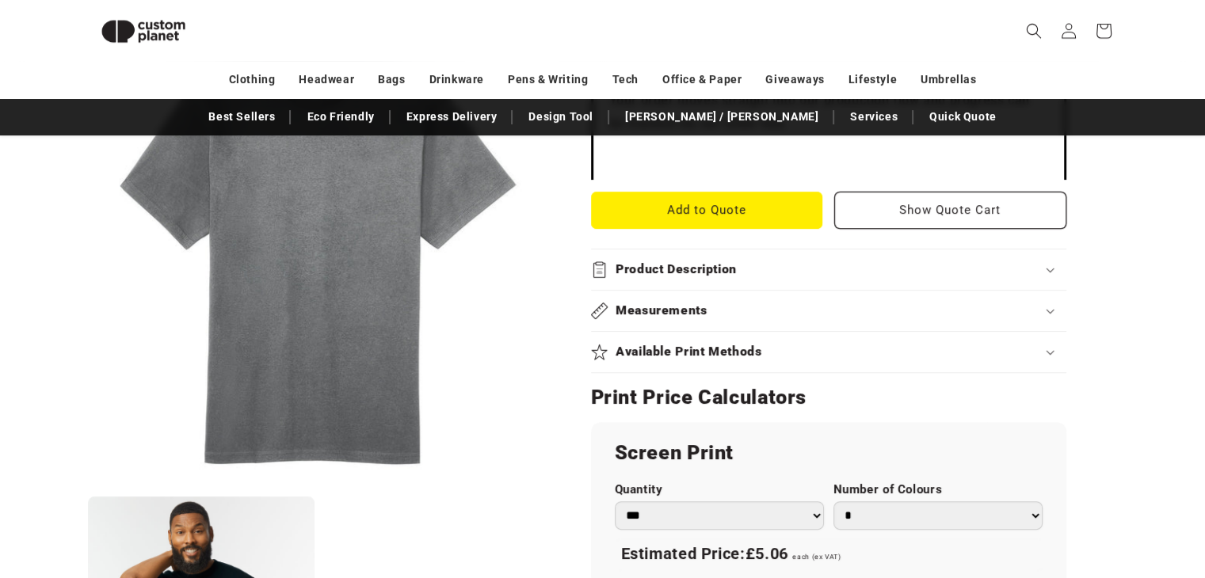
scroll to position [612, 0]
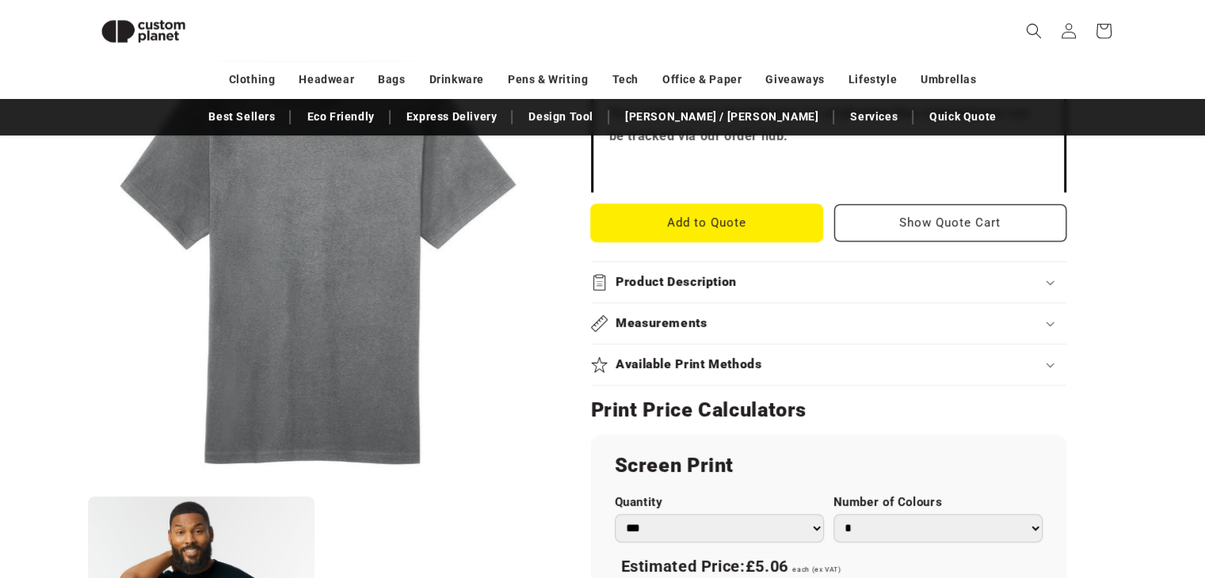
click at [764, 219] on button "Add to Quote" at bounding box center [707, 222] width 232 height 37
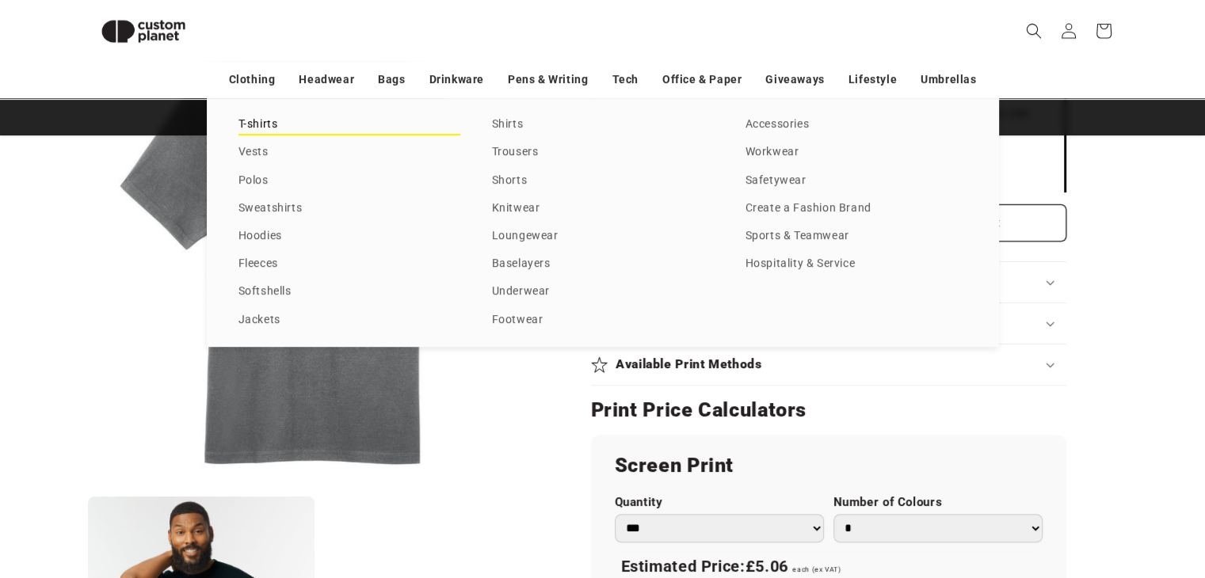
click at [256, 127] on link "T-shirts" at bounding box center [349, 124] width 222 height 21
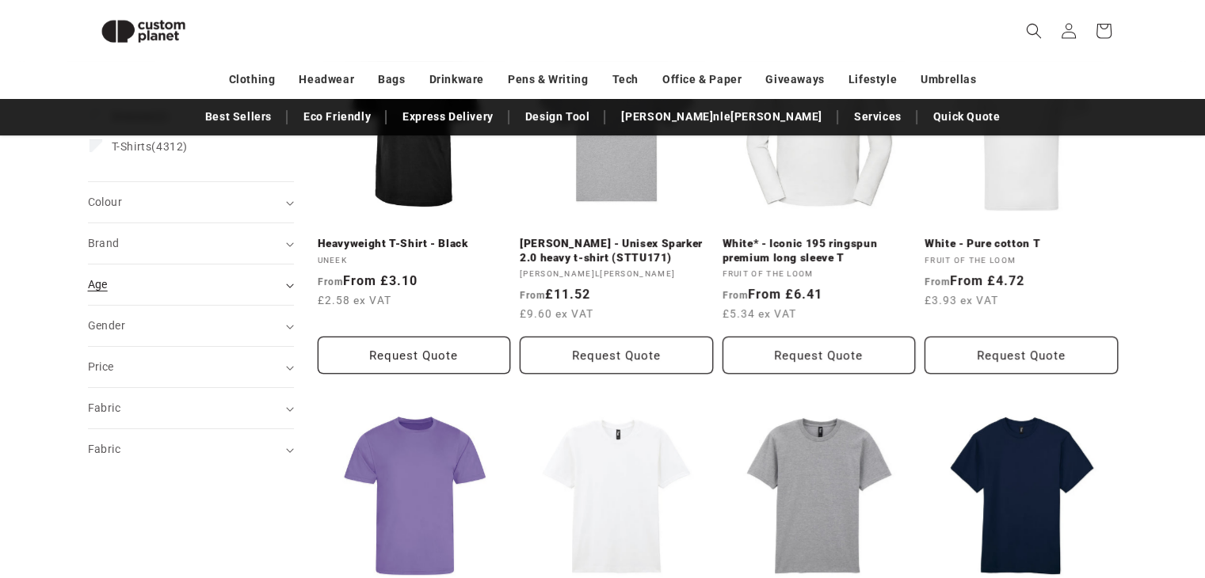
click at [291, 279] on summary "Age (0)" at bounding box center [191, 285] width 206 height 40
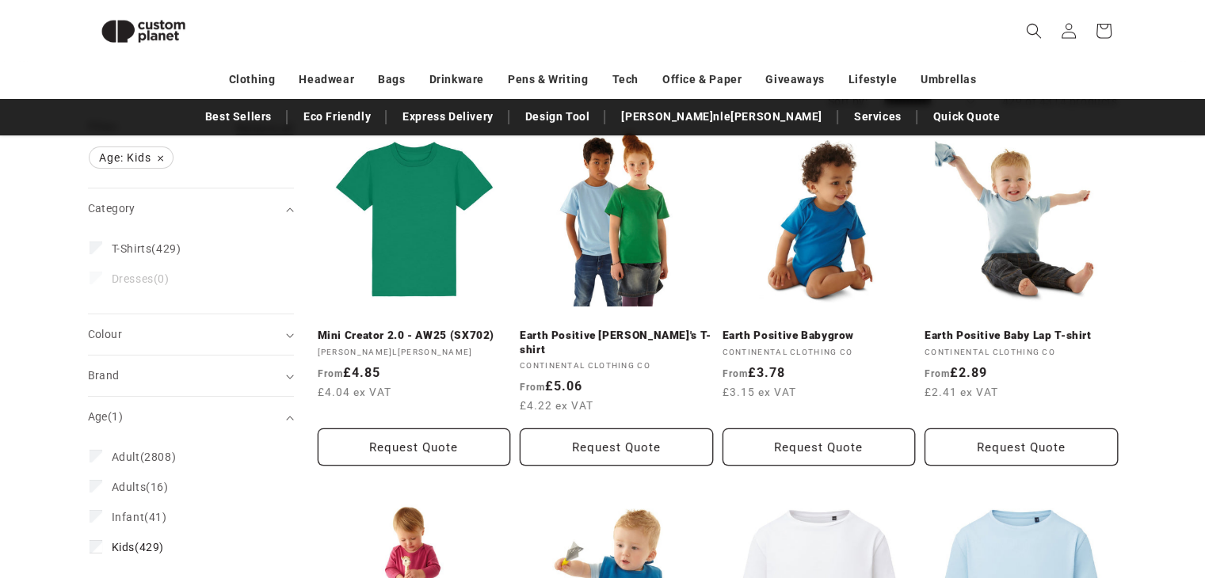
scroll to position [295, 0]
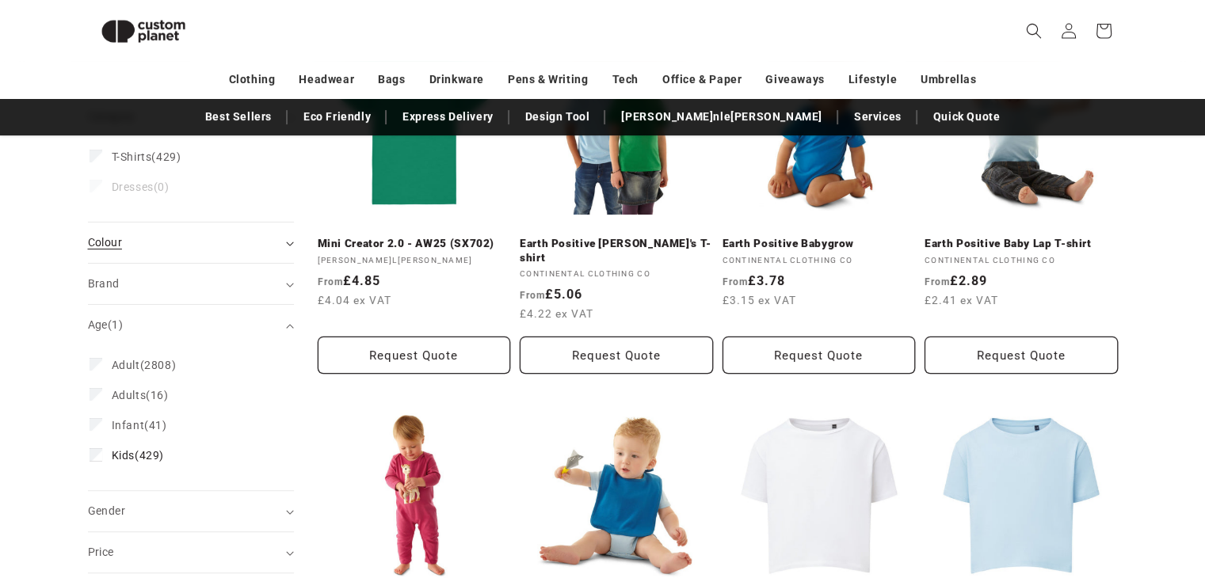
click at [288, 235] on summary "Colour (0)" at bounding box center [191, 243] width 206 height 40
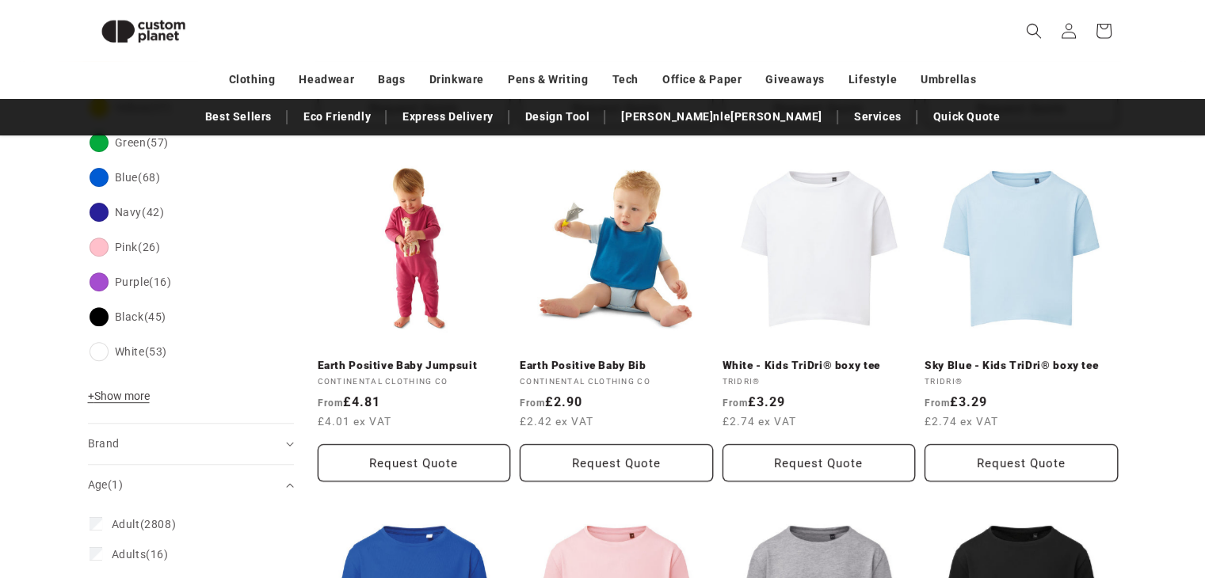
scroll to position [612, 0]
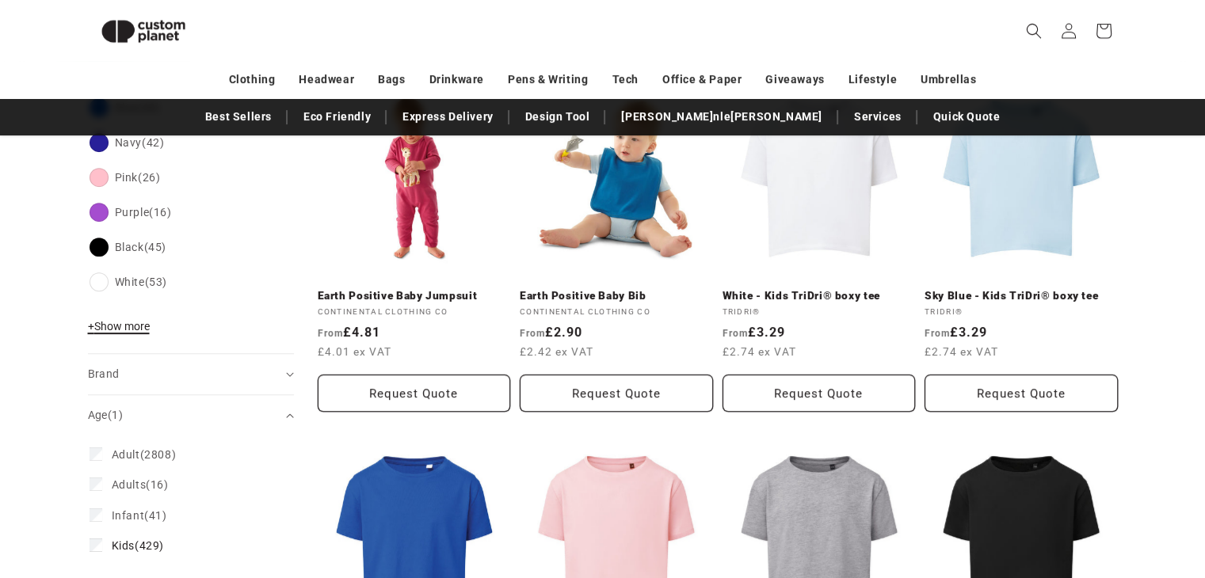
click at [143, 320] on span "+ Show more" at bounding box center [119, 326] width 62 height 13
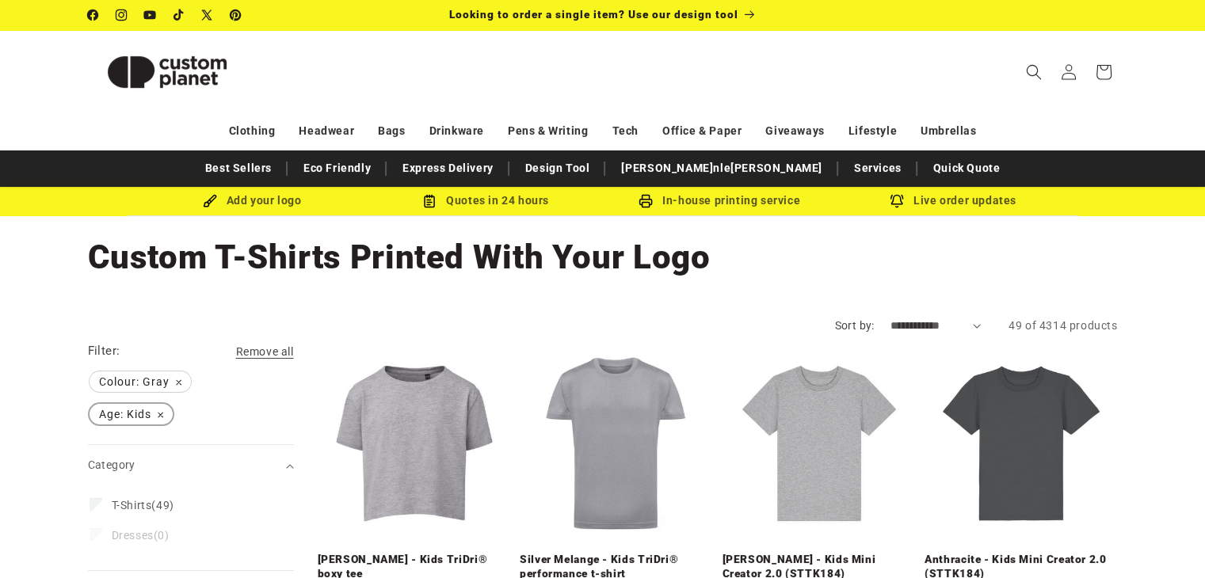
click at [154, 416] on span "Age: Kids Remove filter" at bounding box center [131, 414] width 83 height 21
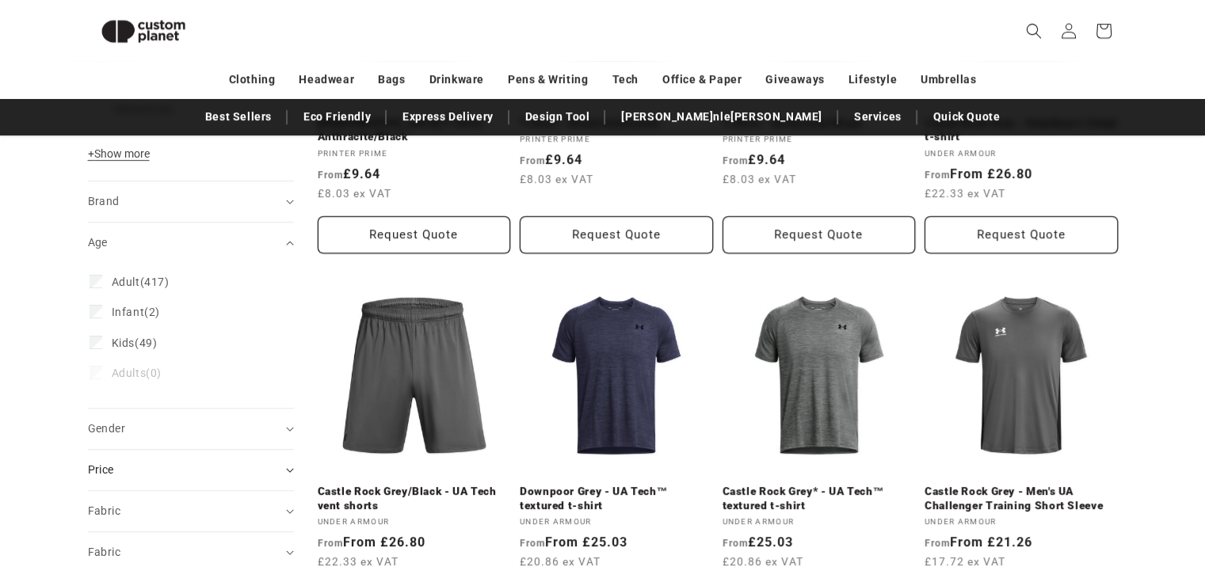
scroll to position [532, 0]
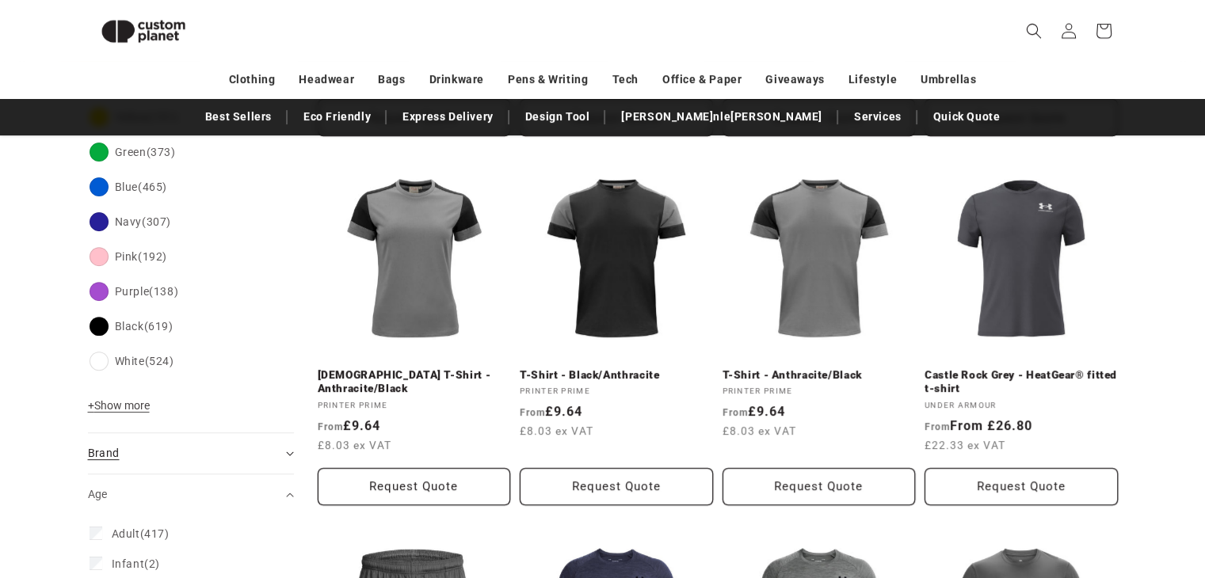
click at [283, 444] on summary "Brand (0)" at bounding box center [191, 453] width 206 height 40
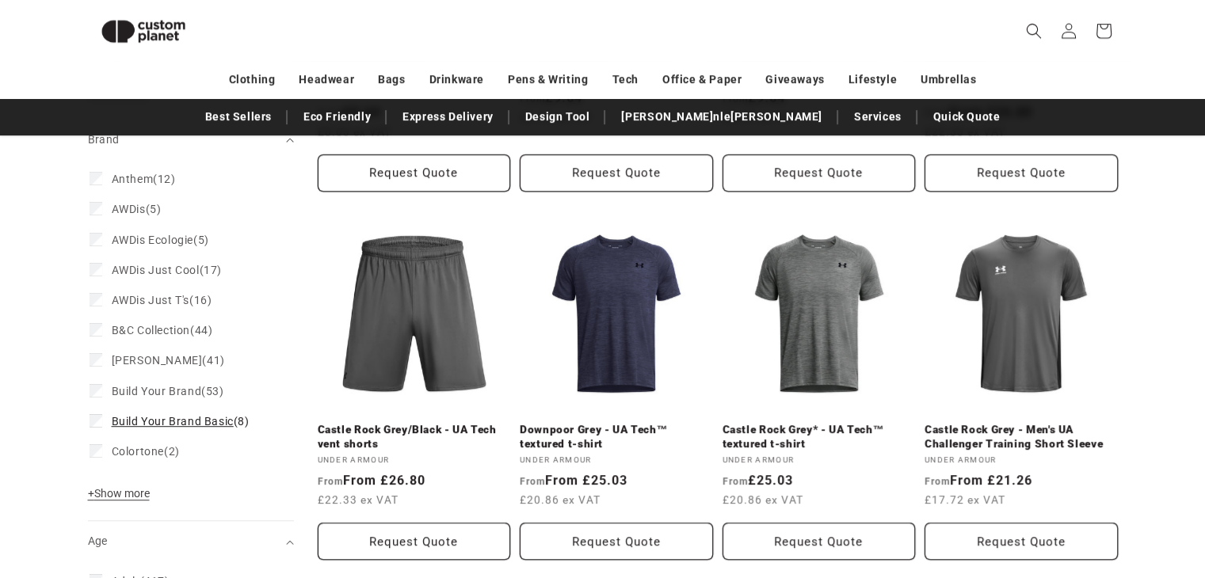
scroll to position [849, 0]
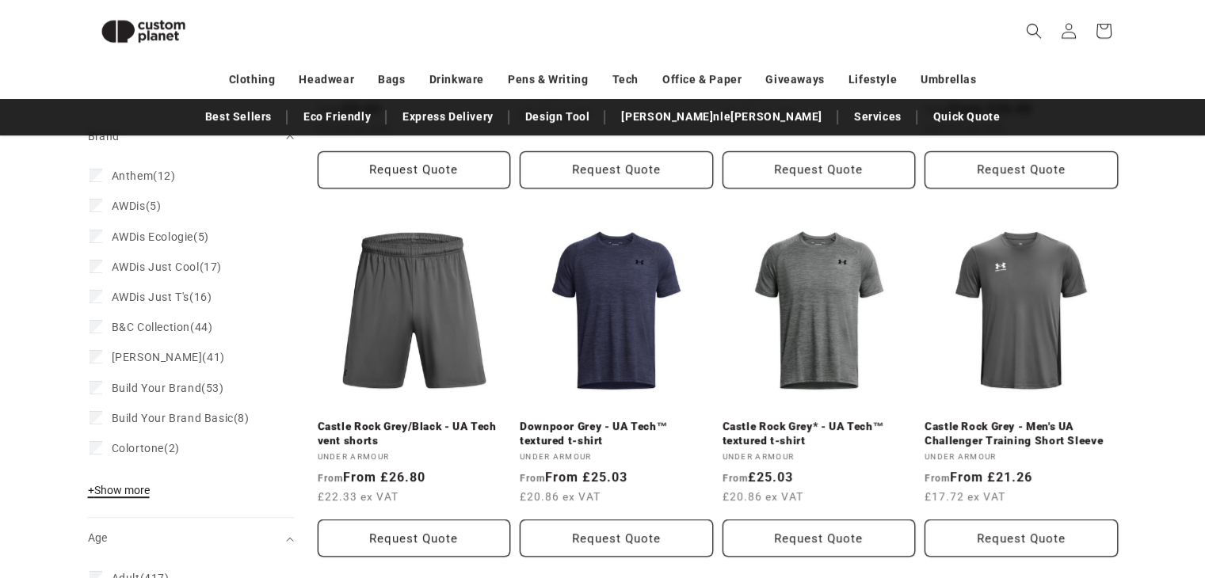
click at [123, 490] on span "+ Show more" at bounding box center [119, 490] width 62 height 13
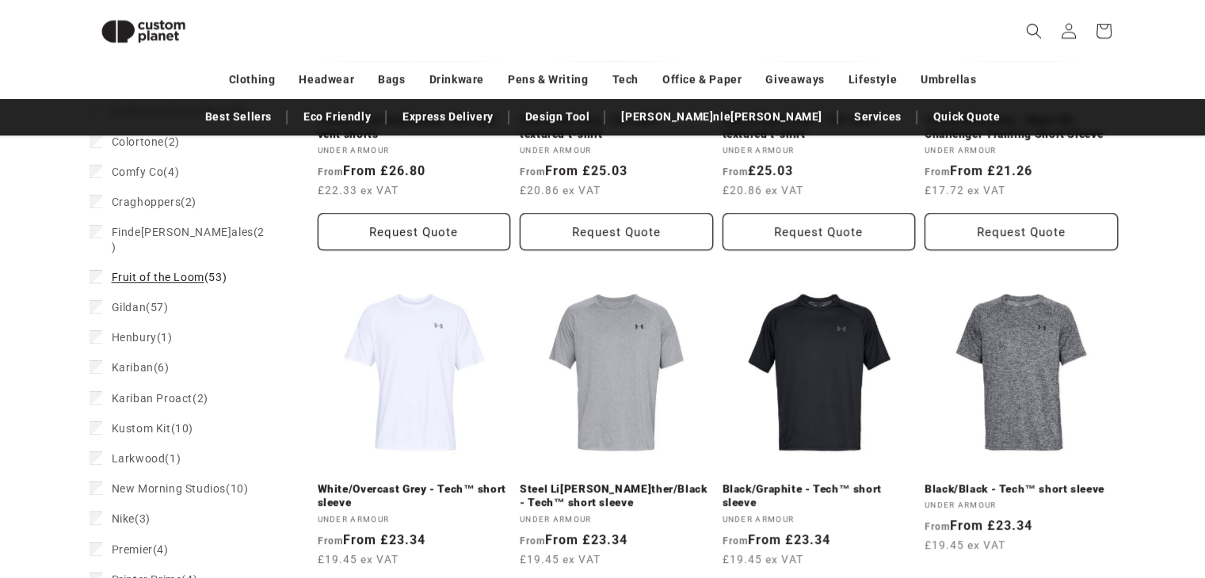
scroll to position [1166, 0]
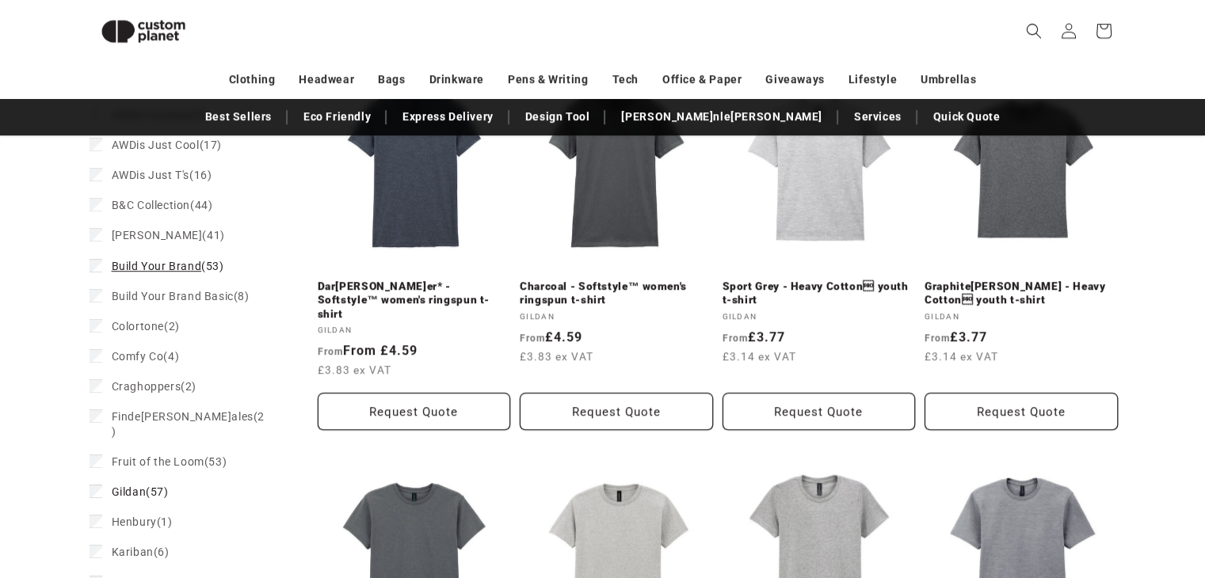
scroll to position [1008, 0]
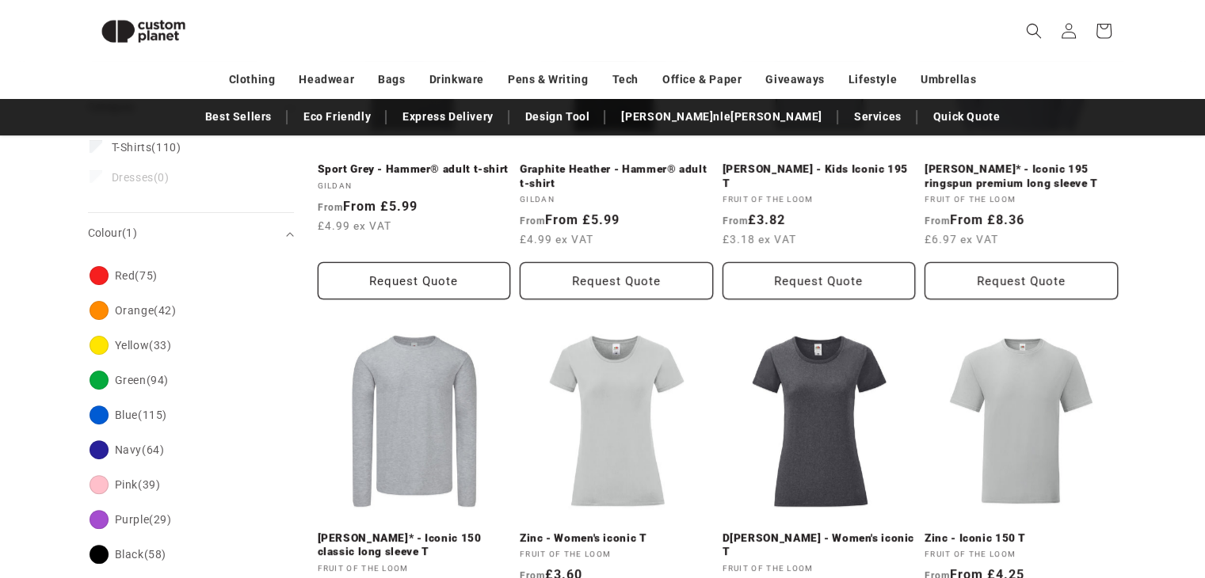
scroll to position [249, 0]
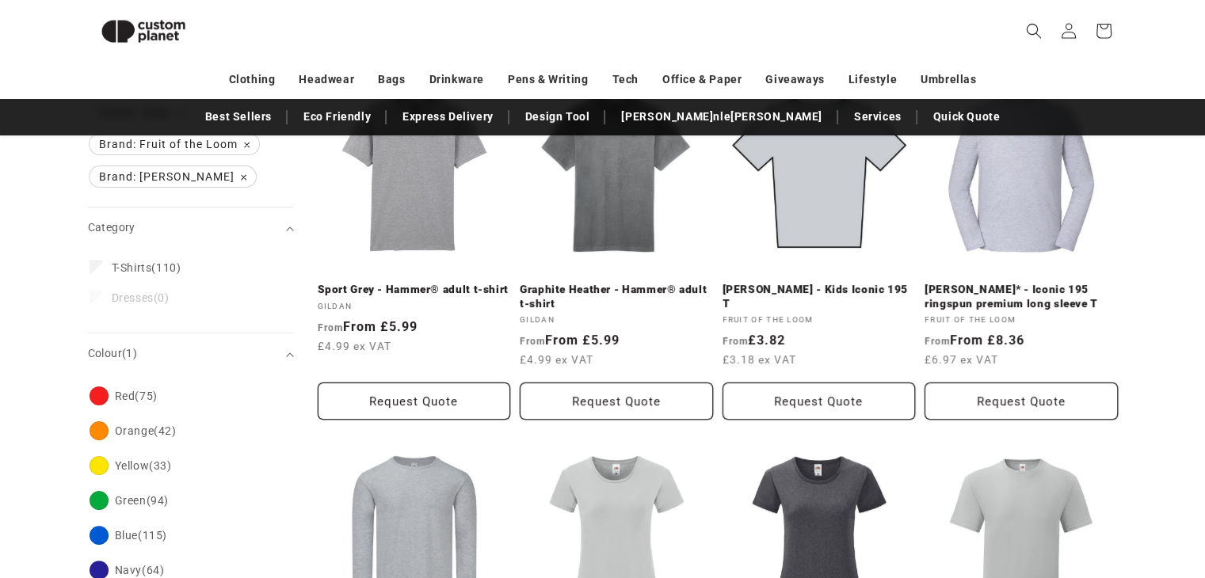
click at [291, 230] on icon "Category (0 selected)" at bounding box center [290, 229] width 8 height 5
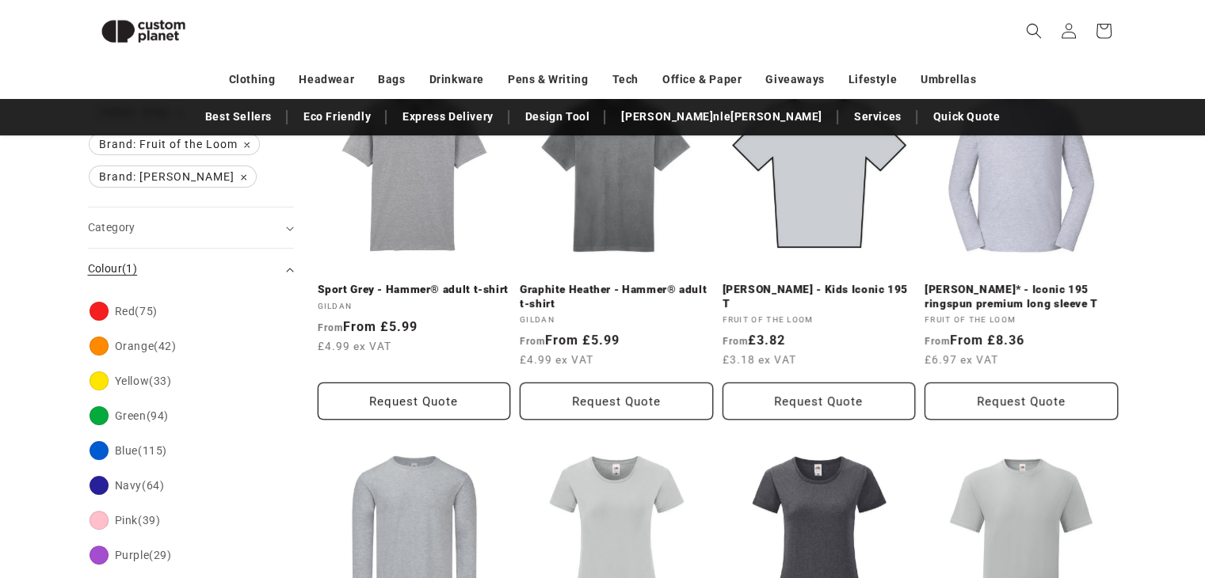
click at [286, 263] on summary "Colour (1)" at bounding box center [191, 269] width 206 height 40
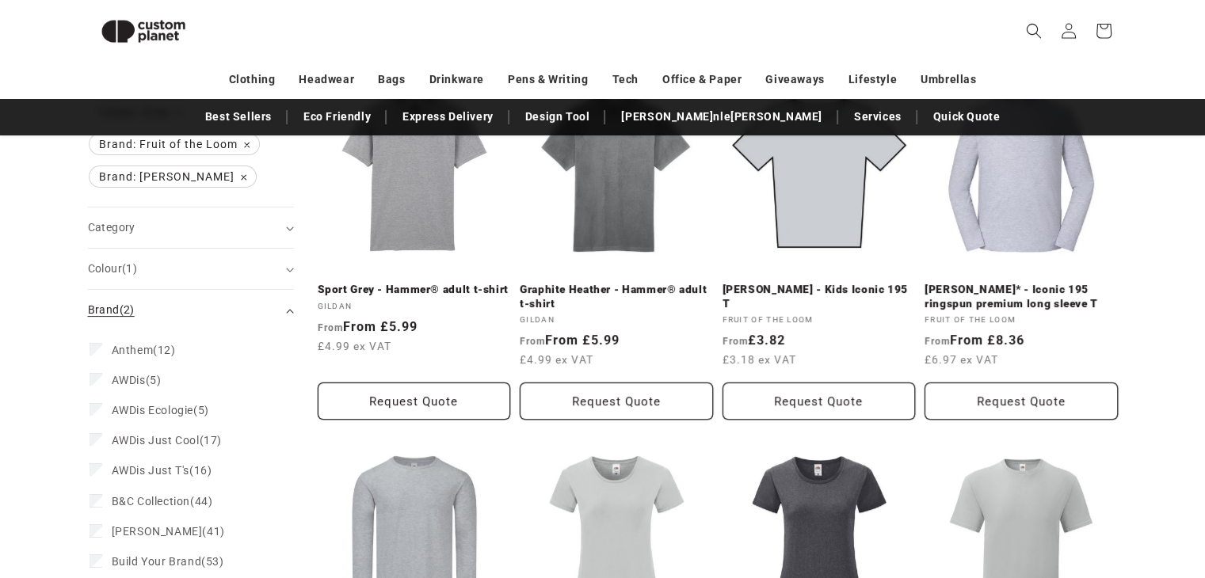
click at [285, 307] on summary "Brand (2)" at bounding box center [191, 310] width 206 height 40
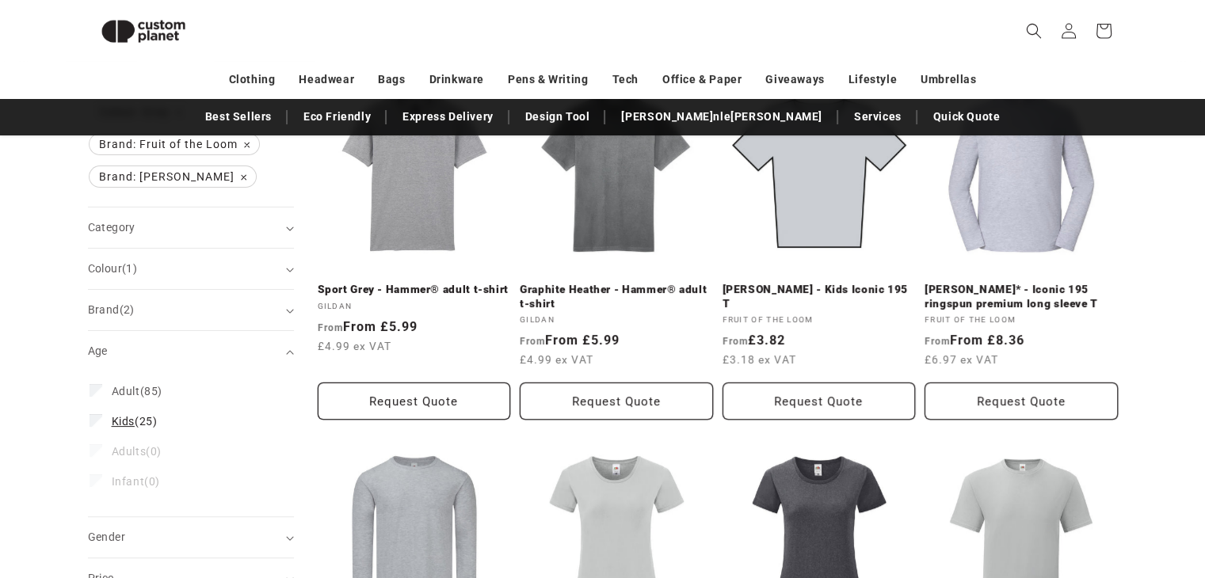
click at [105, 409] on label "Kids (25) Kids (25 products)" at bounding box center [186, 421] width 193 height 30
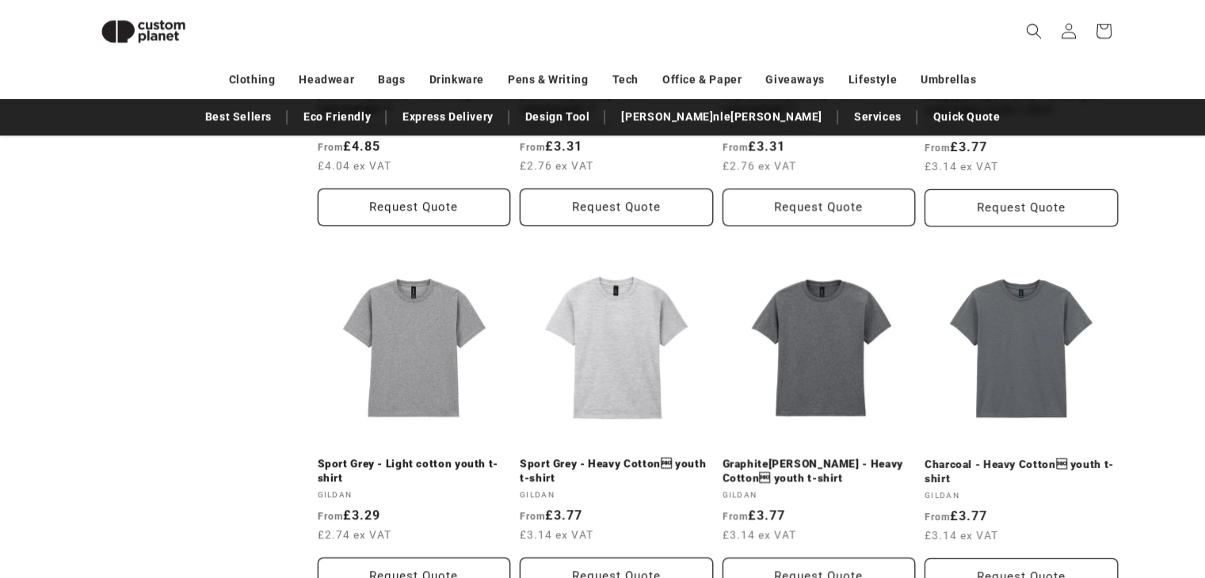
scroll to position [1595, 0]
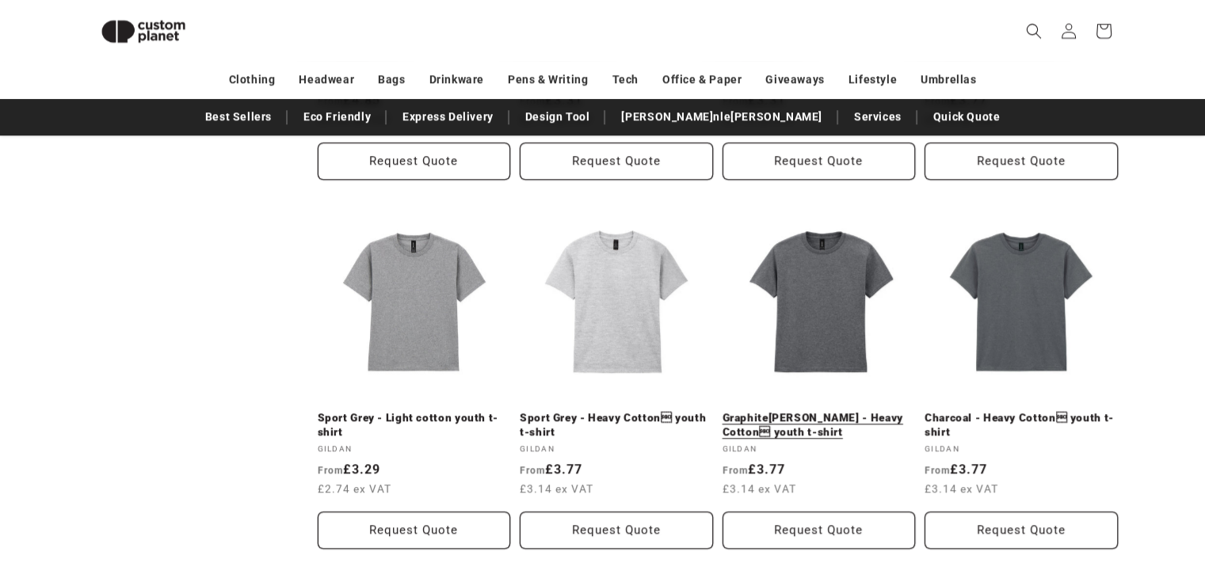
click at [759, 411] on link "Graphite Heather - Heavy Cotton youth t-shirt" at bounding box center [818, 425] width 193 height 28
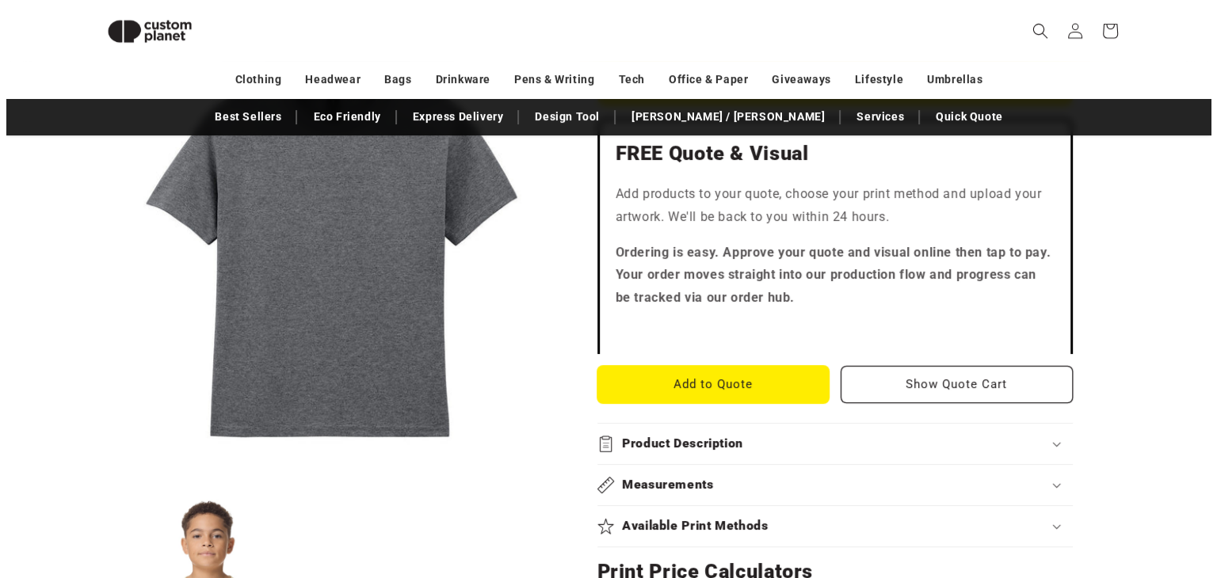
scroll to position [453, 0]
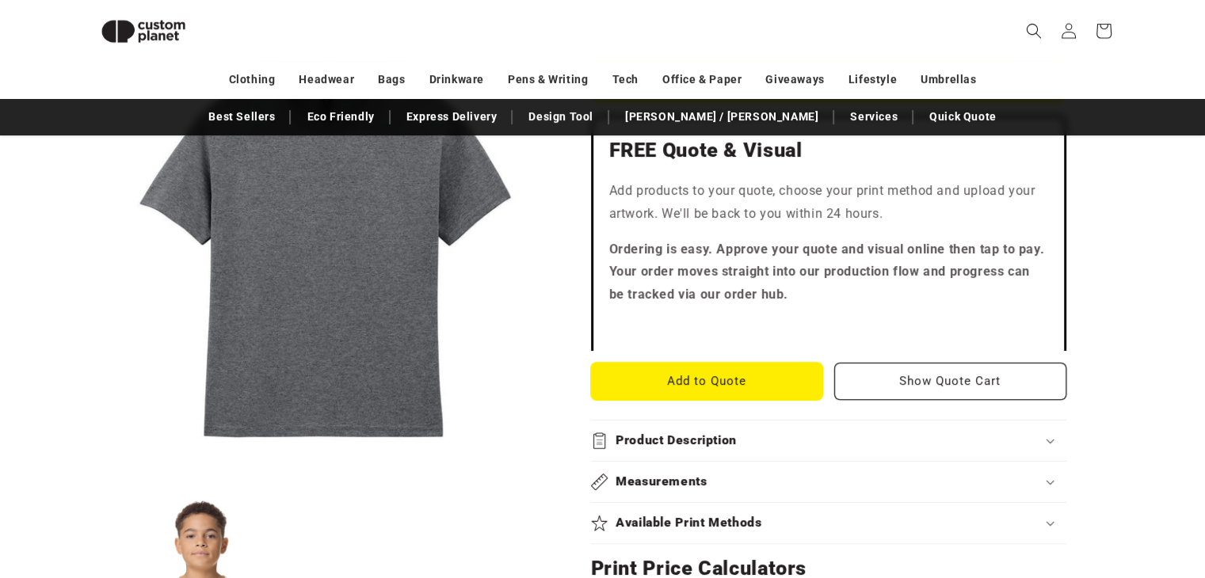
click at [662, 375] on button "Add to Quote" at bounding box center [707, 381] width 232 height 37
